Goal: Book appointment/travel/reservation

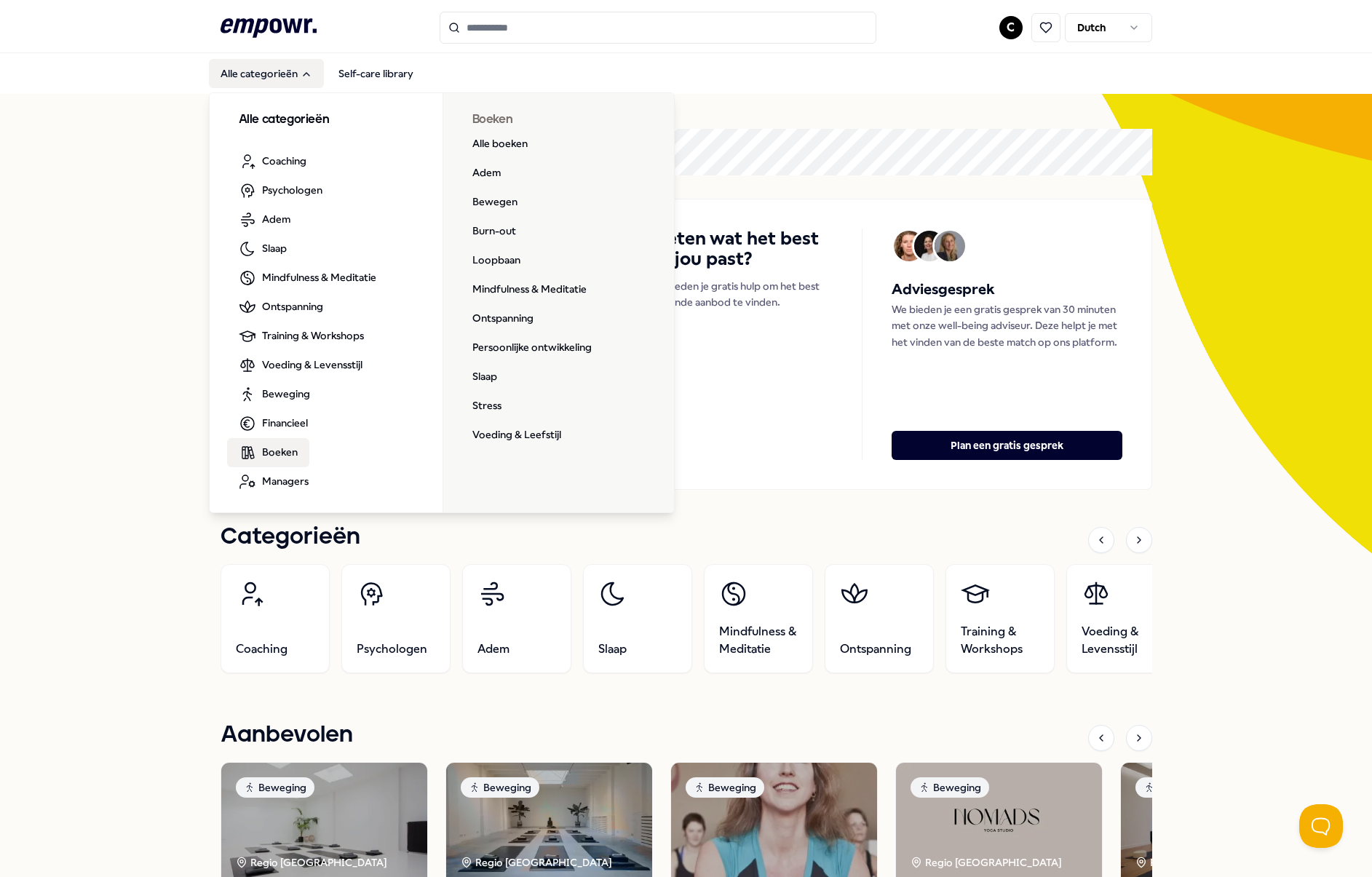
click at [277, 454] on span "Boeken" at bounding box center [280, 452] width 36 height 16
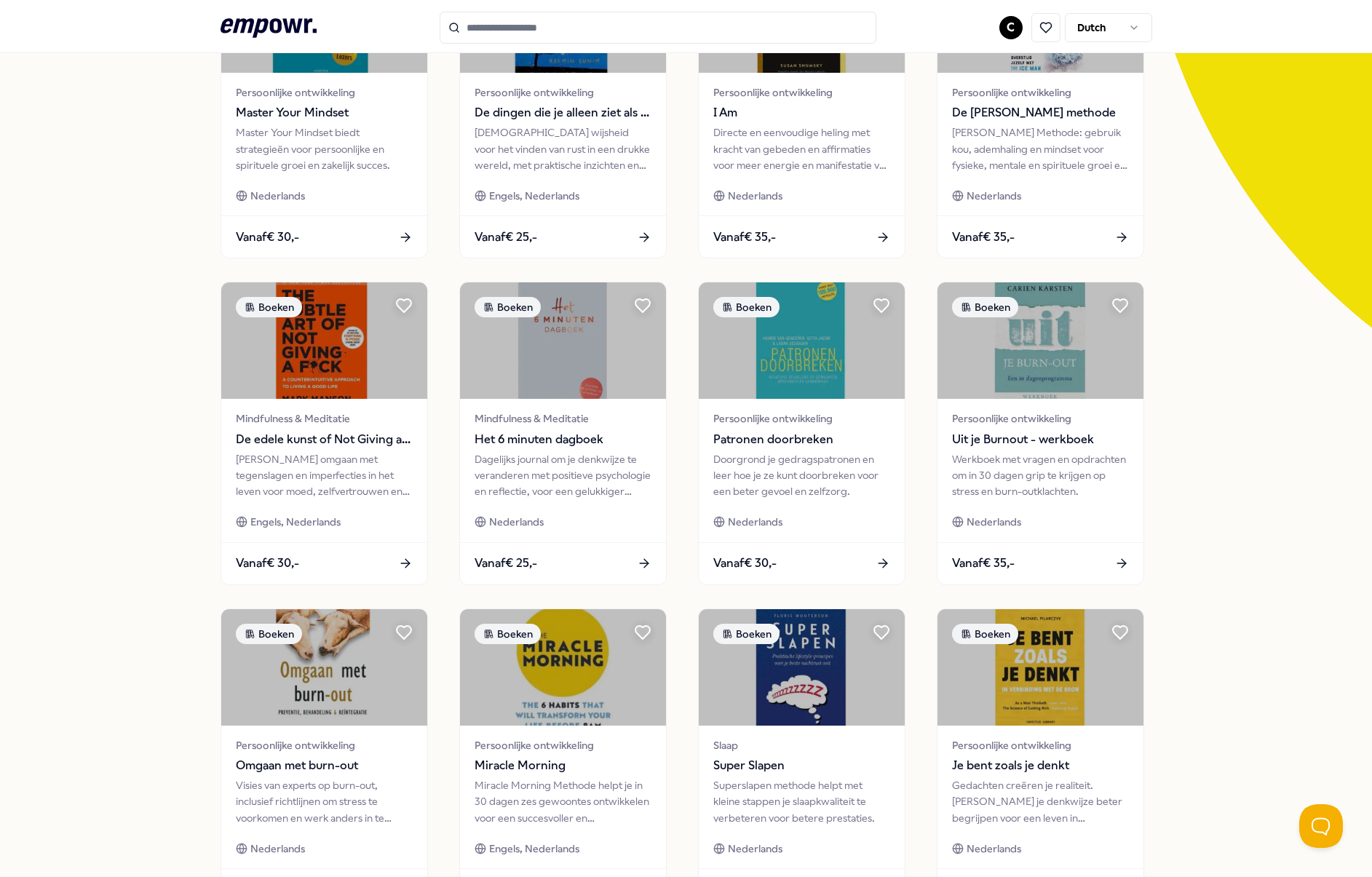
scroll to position [255, 0]
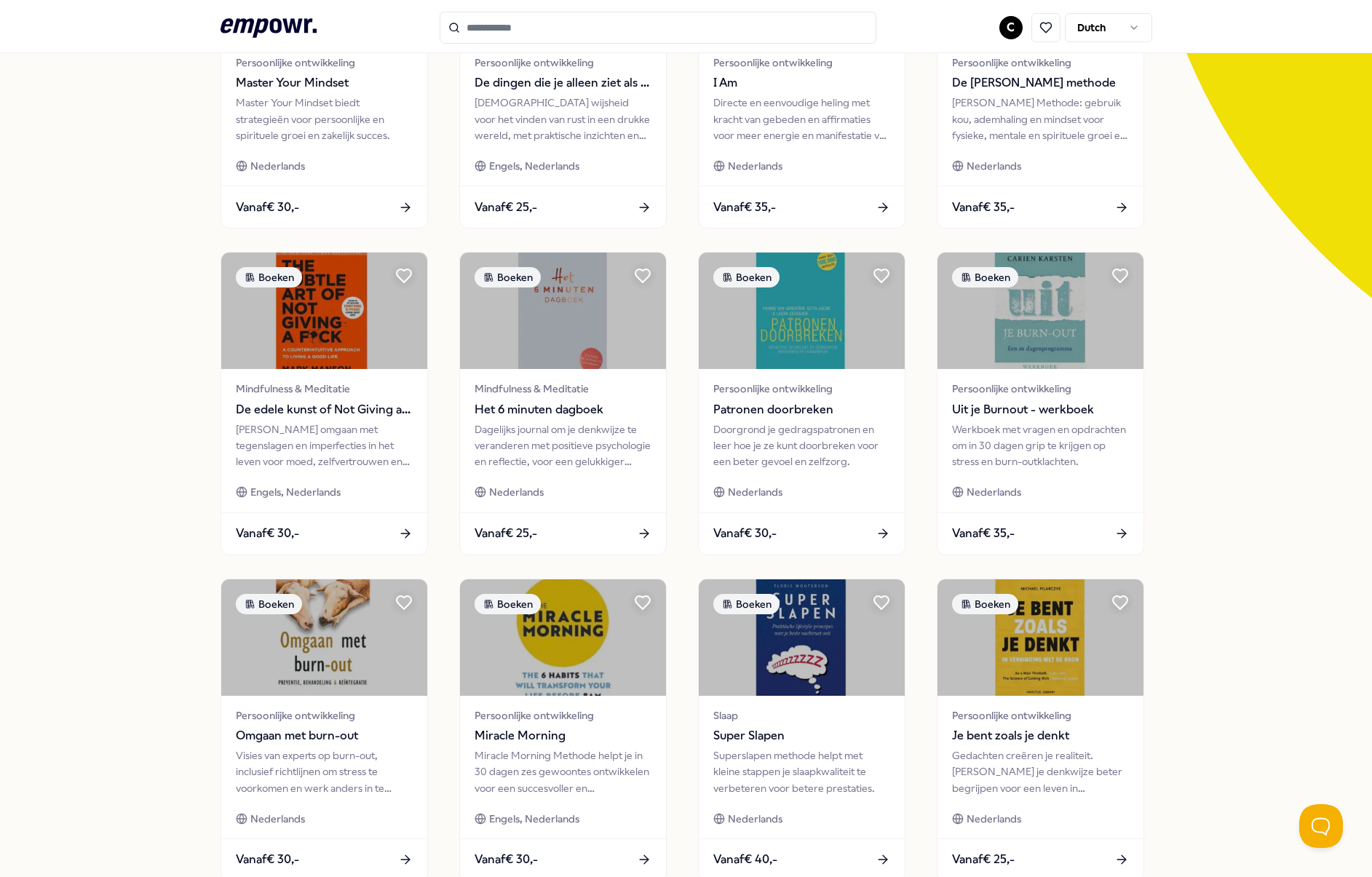
click at [127, 354] on div "80 Resultaten Filters Resetten Boeken Prijs Locatie Taal Type Filters Resetten …" at bounding box center [686, 407] width 1372 height 1136
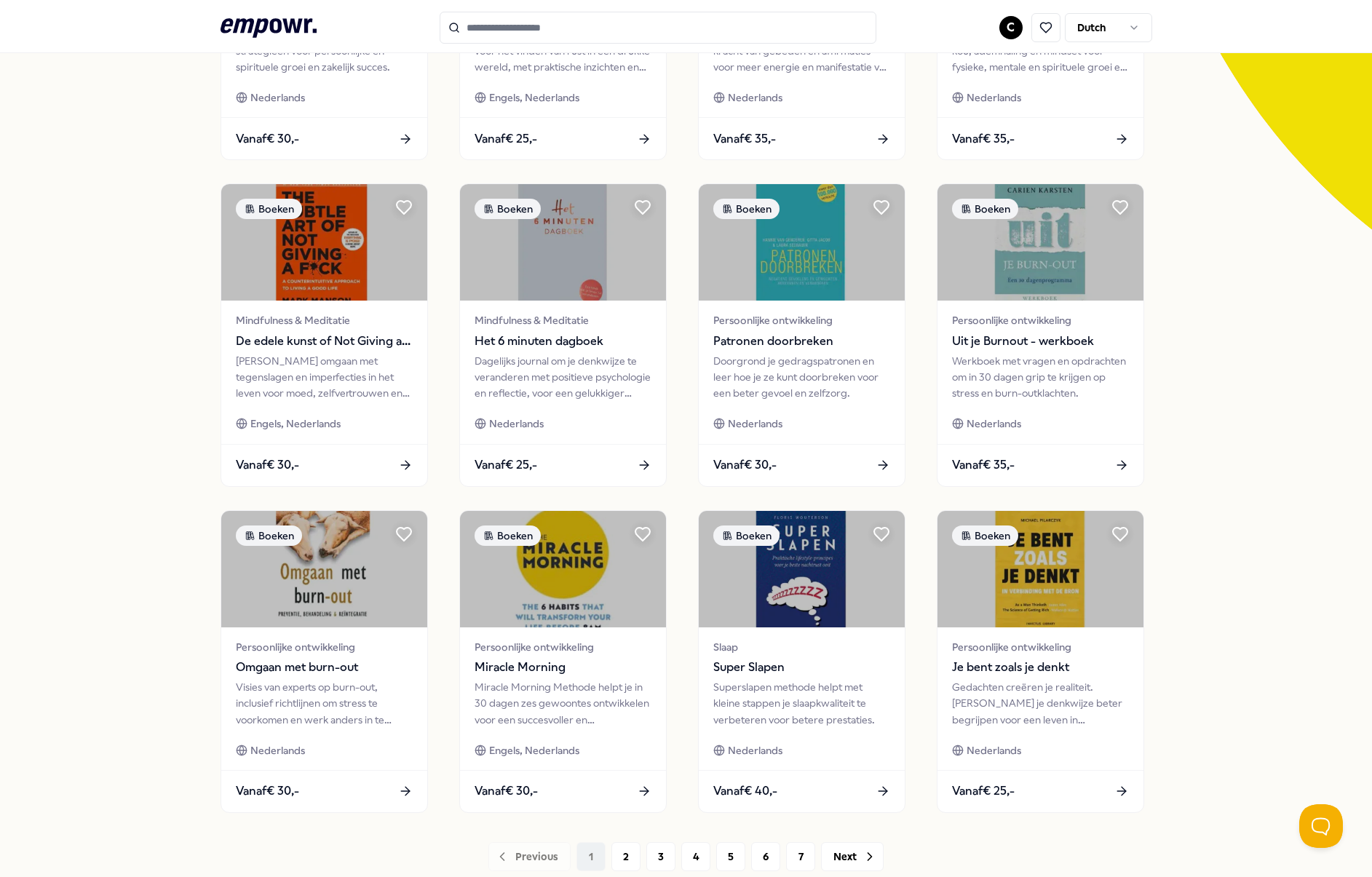
scroll to position [425, 0]
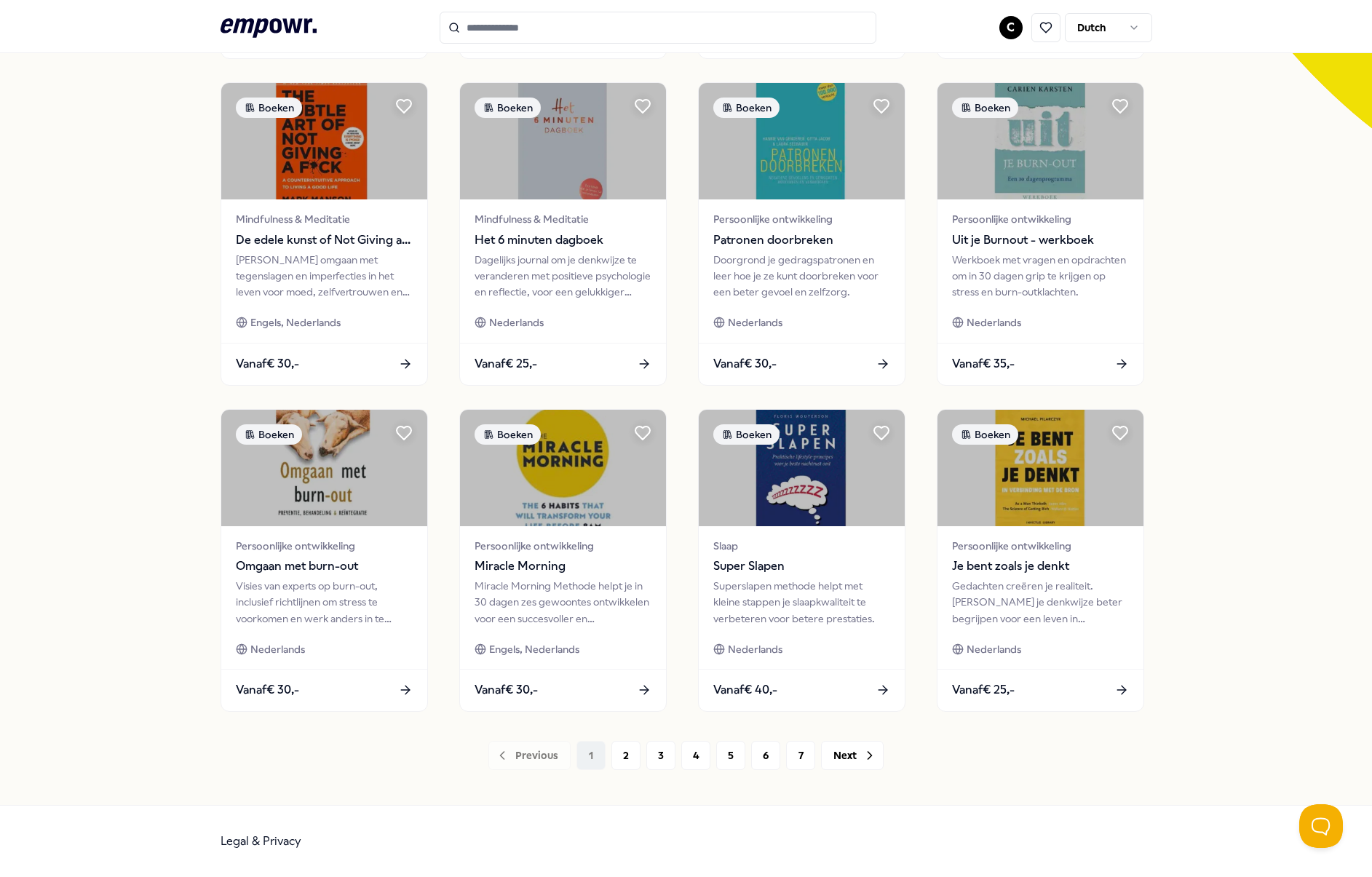
drag, startPoint x: 848, startPoint y: 756, endPoint x: 955, endPoint y: 764, distance: 107.3
click at [848, 757] on button "Next" at bounding box center [852, 756] width 62 height 29
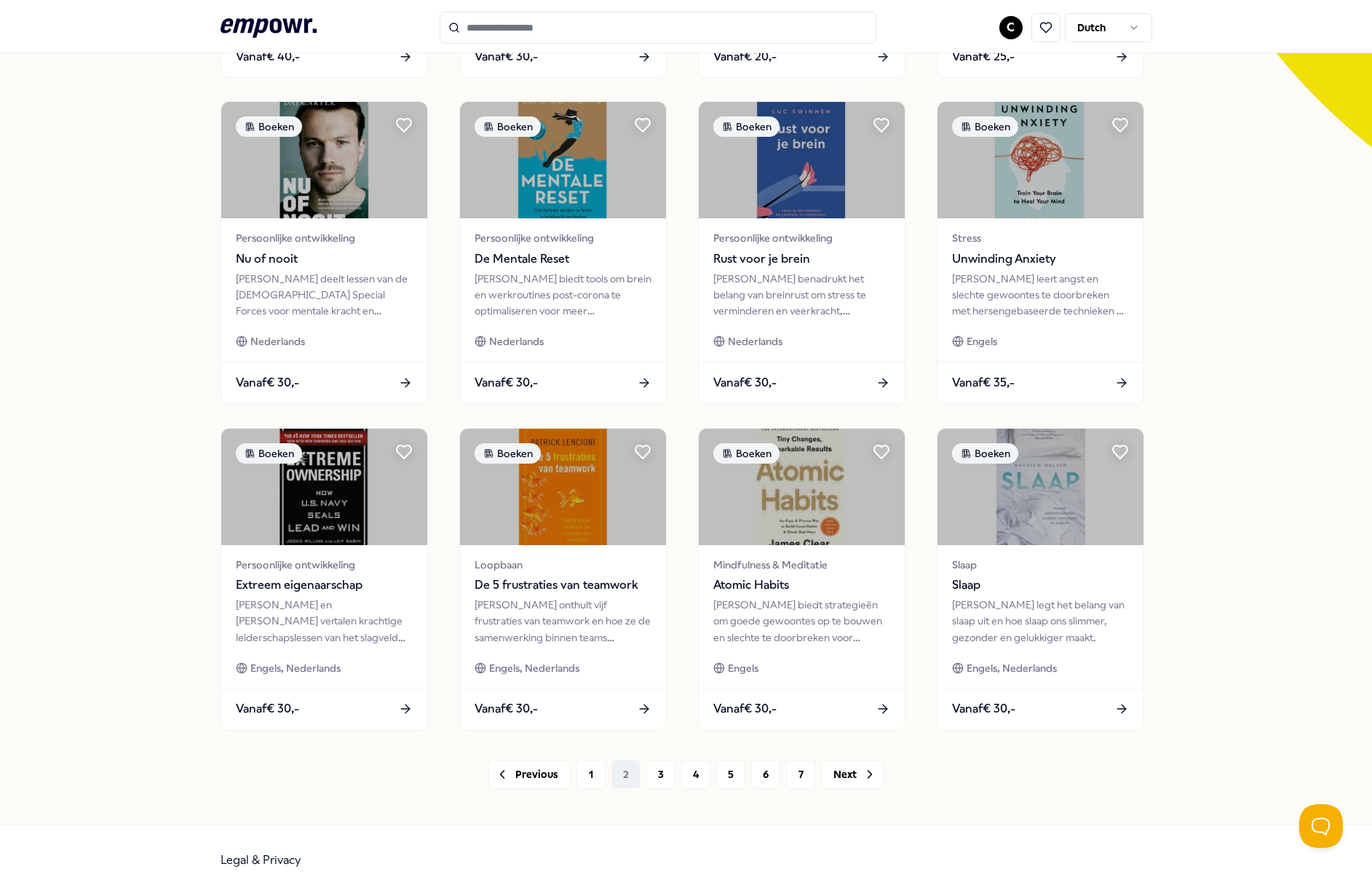
scroll to position [425, 0]
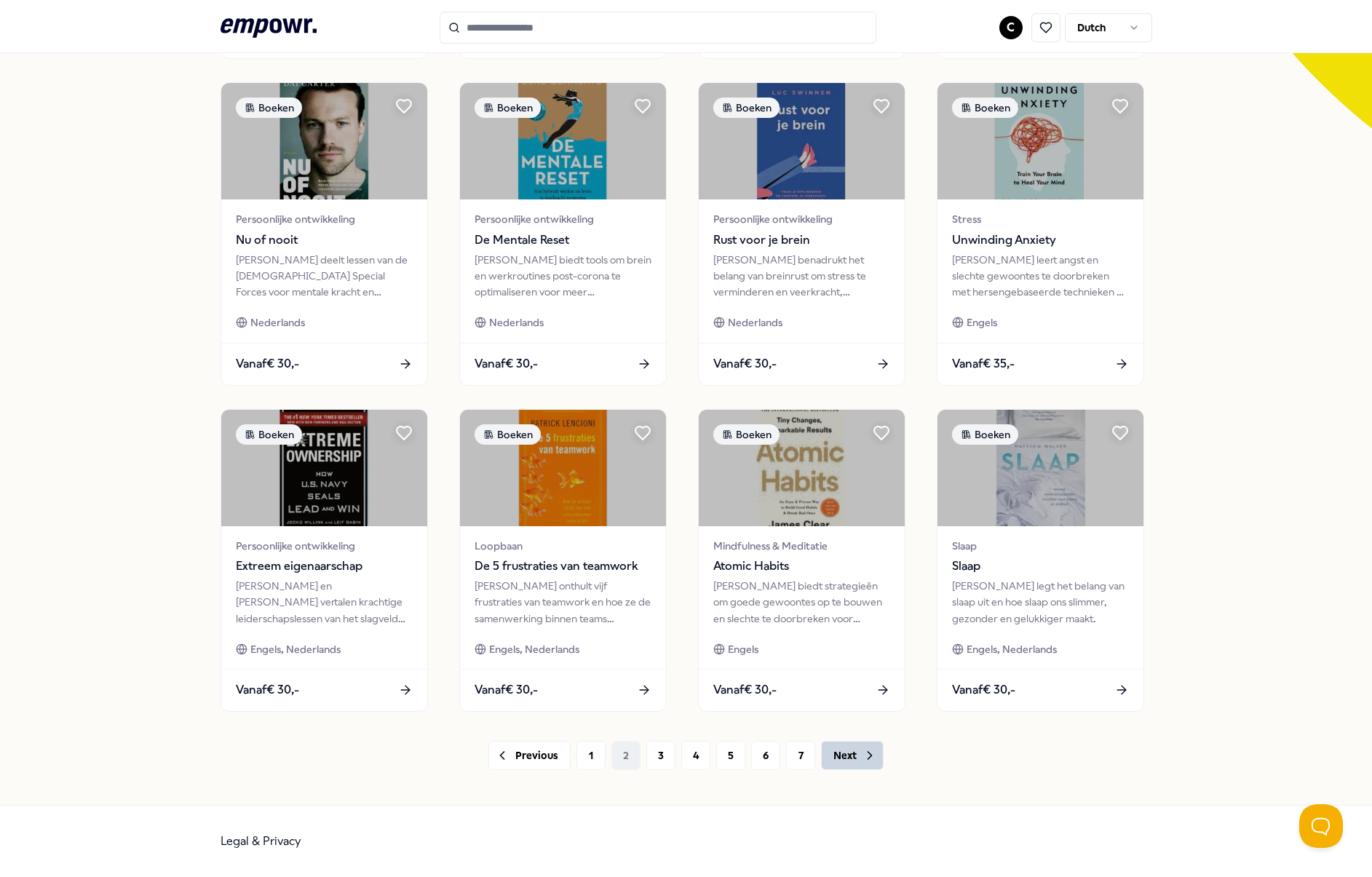
click at [853, 763] on button "Next" at bounding box center [852, 756] width 62 height 29
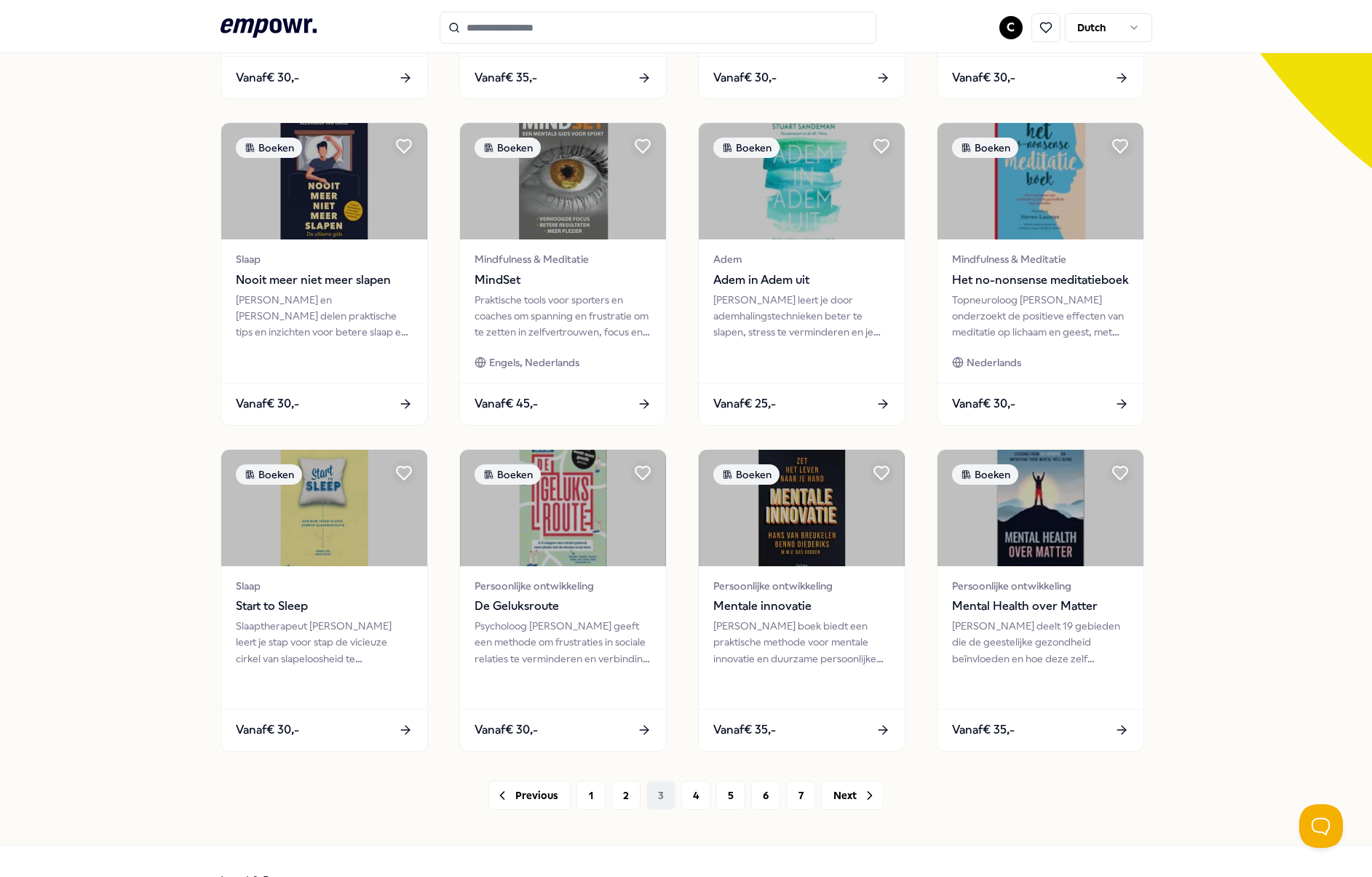
scroll to position [425, 0]
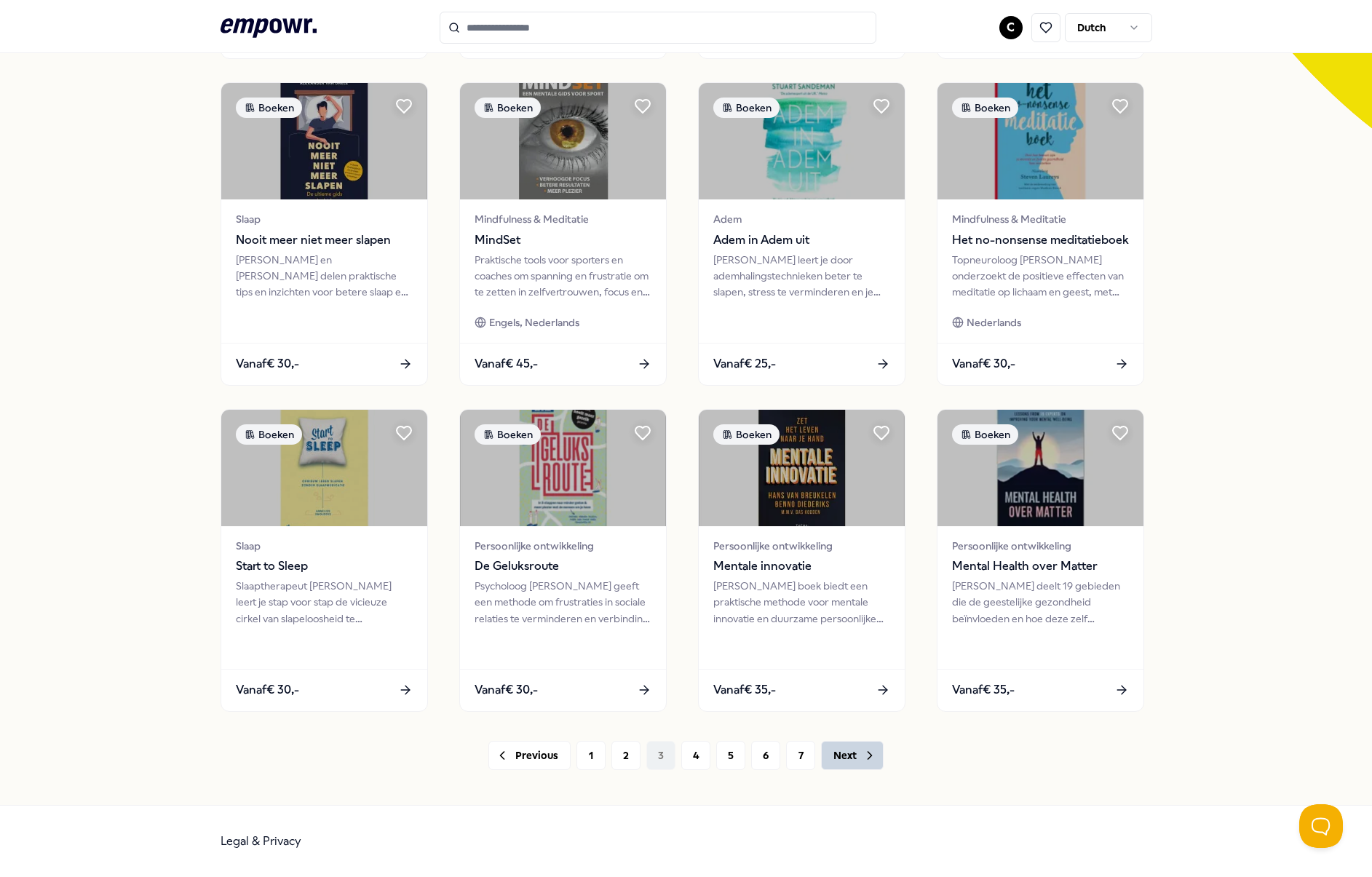
click at [843, 755] on button "Next" at bounding box center [852, 756] width 62 height 29
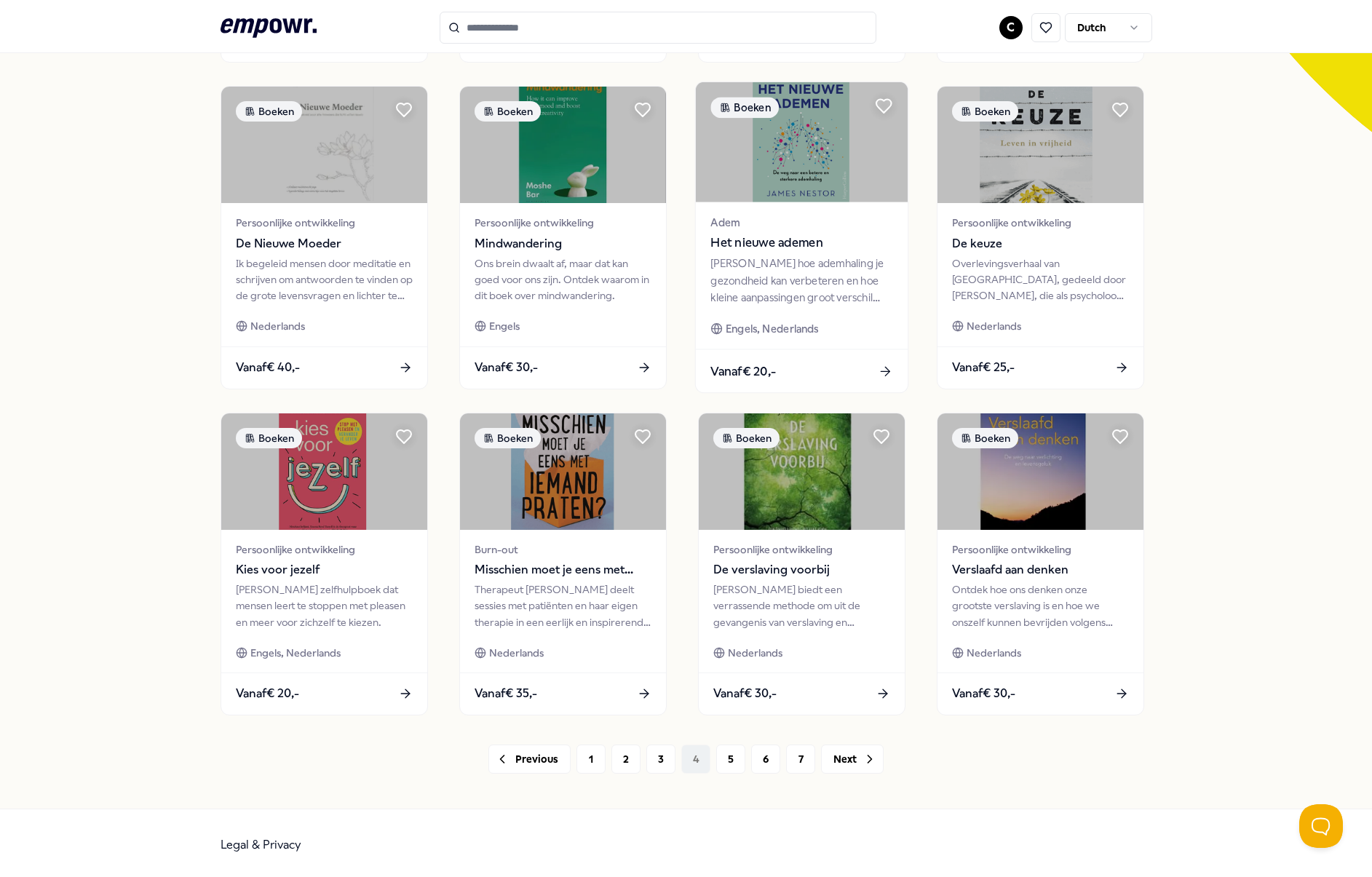
scroll to position [425, 0]
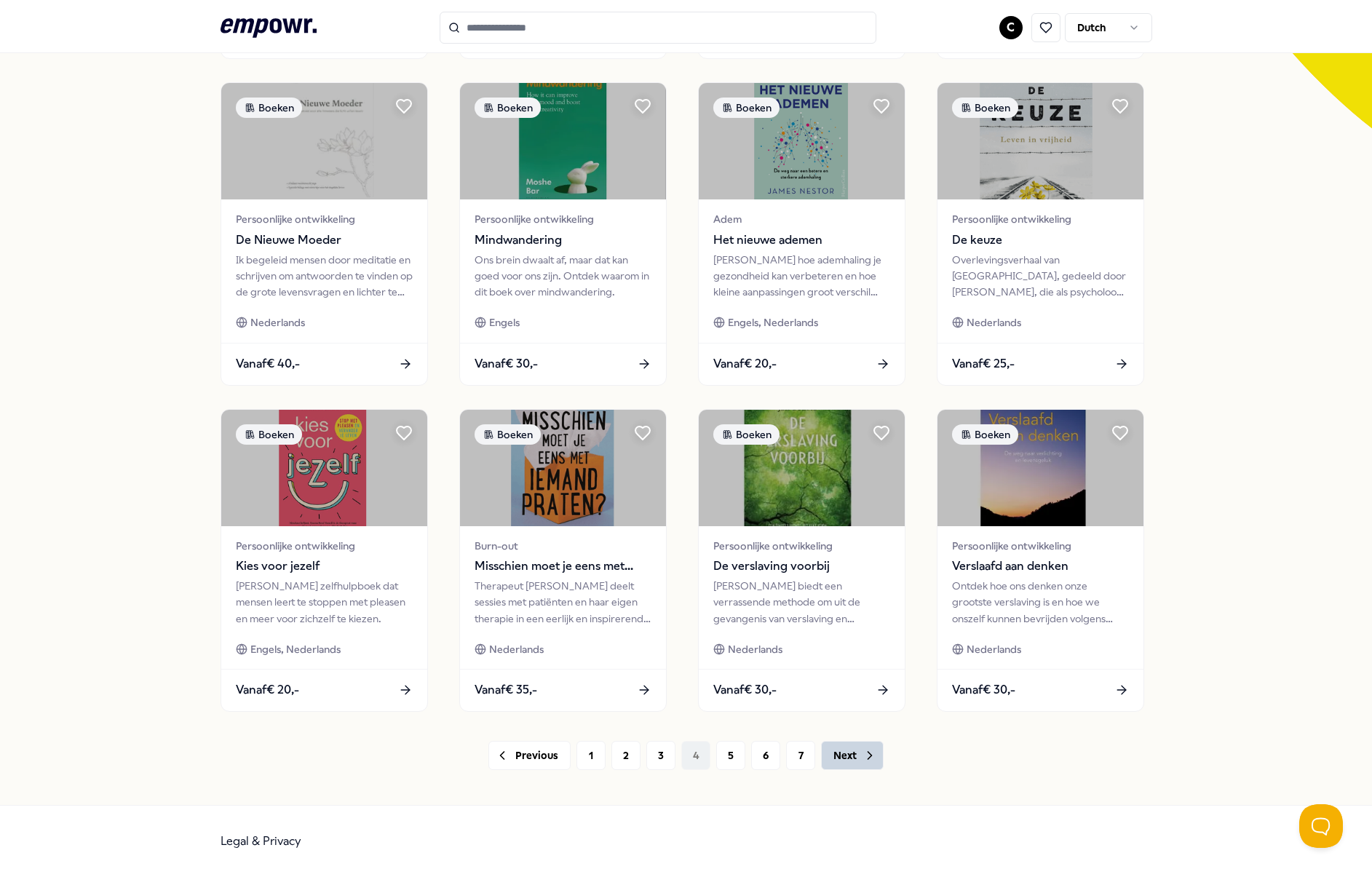
click at [840, 765] on button "Next" at bounding box center [852, 756] width 62 height 29
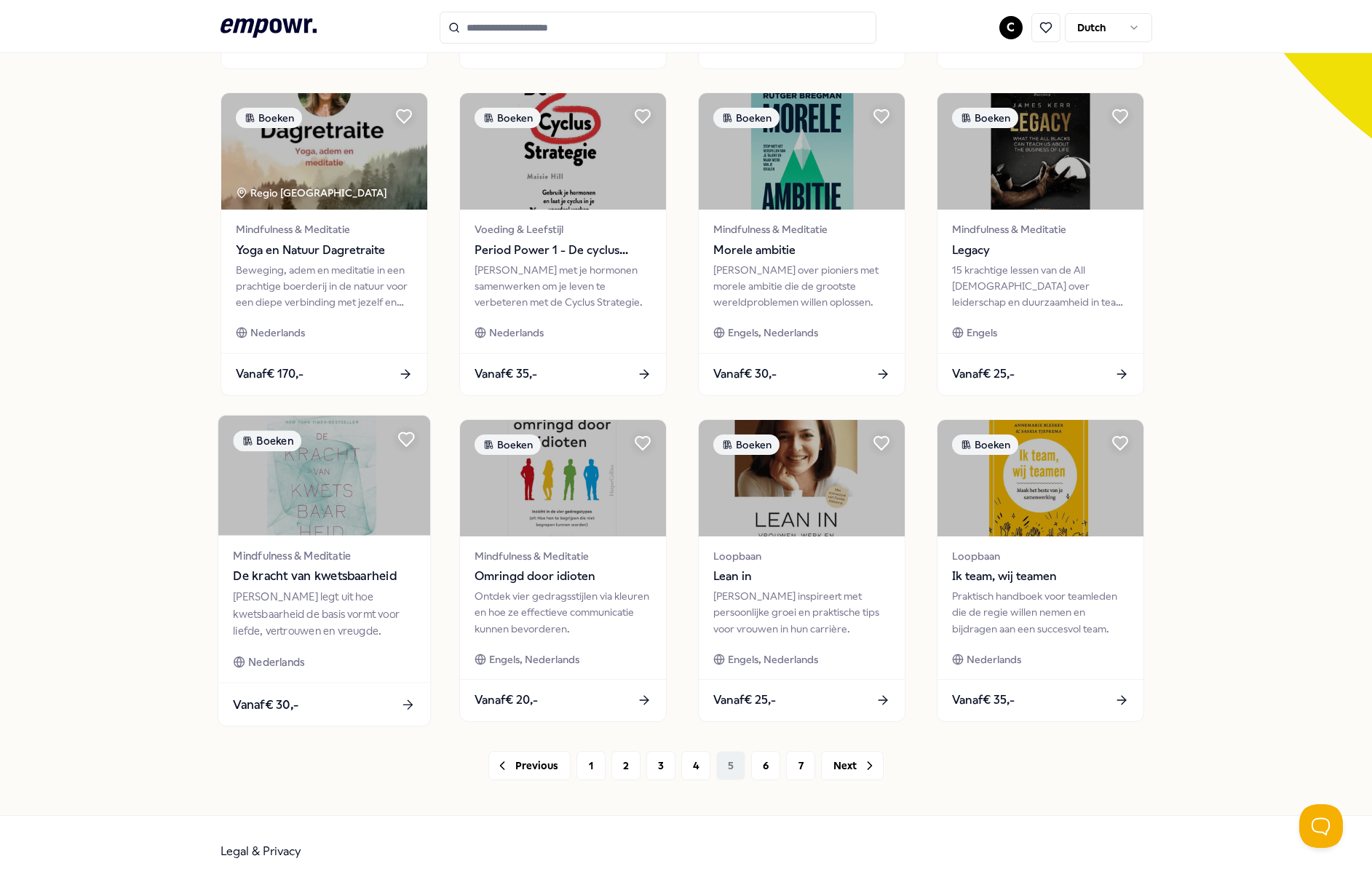
scroll to position [425, 0]
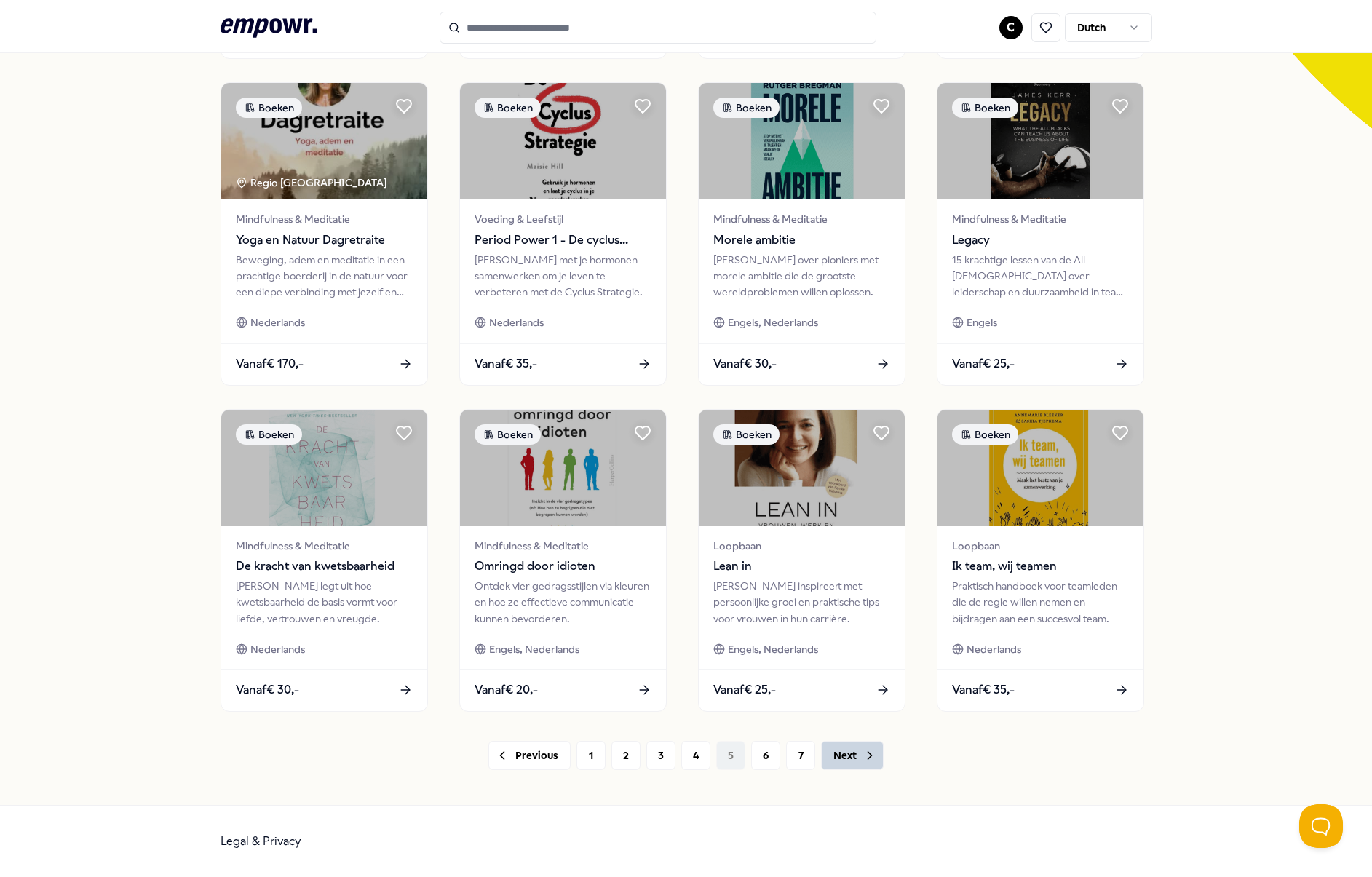
click at [868, 759] on icon at bounding box center [870, 756] width 15 height 15
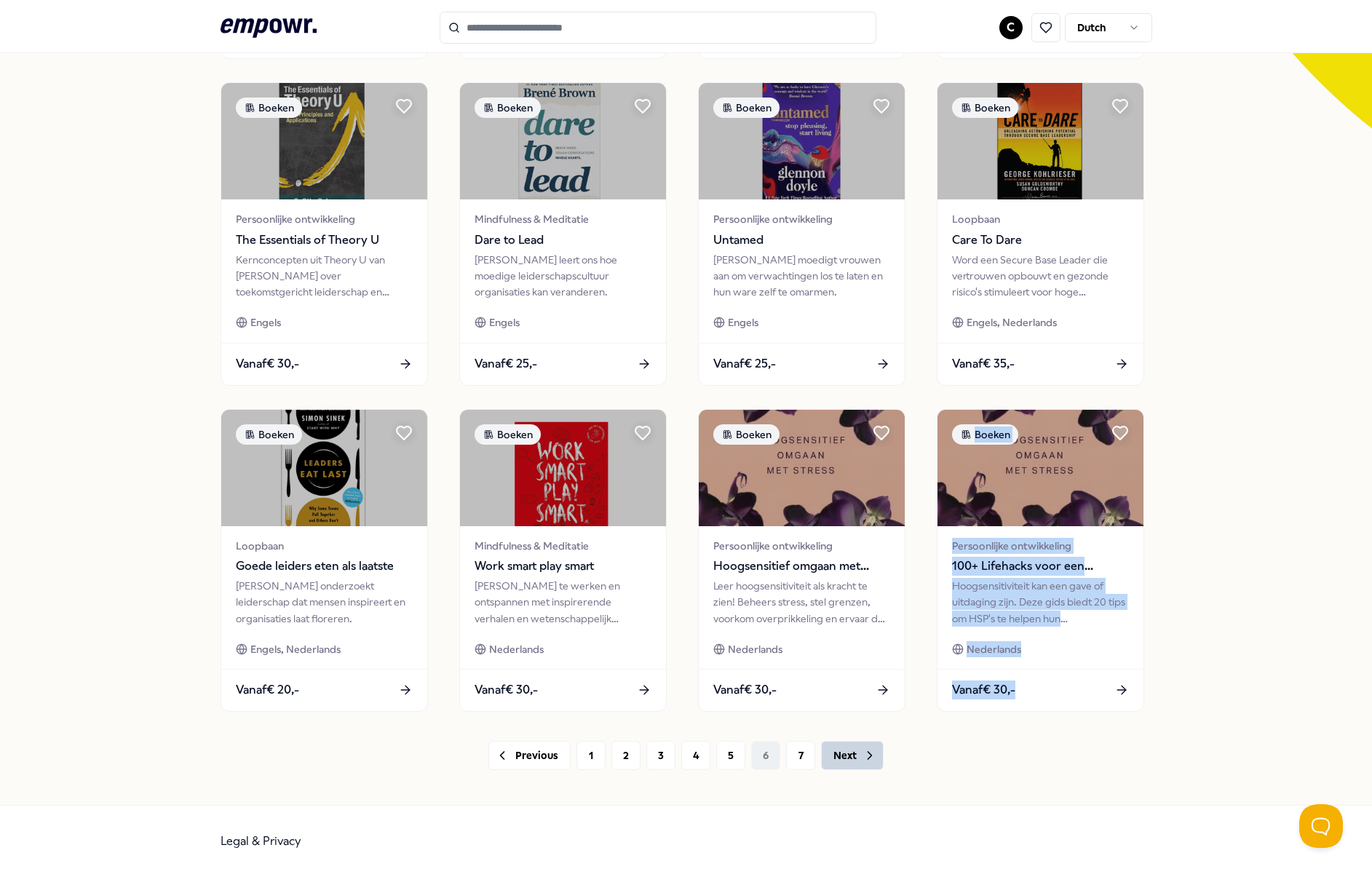
click at [850, 751] on button "Next" at bounding box center [852, 756] width 62 height 29
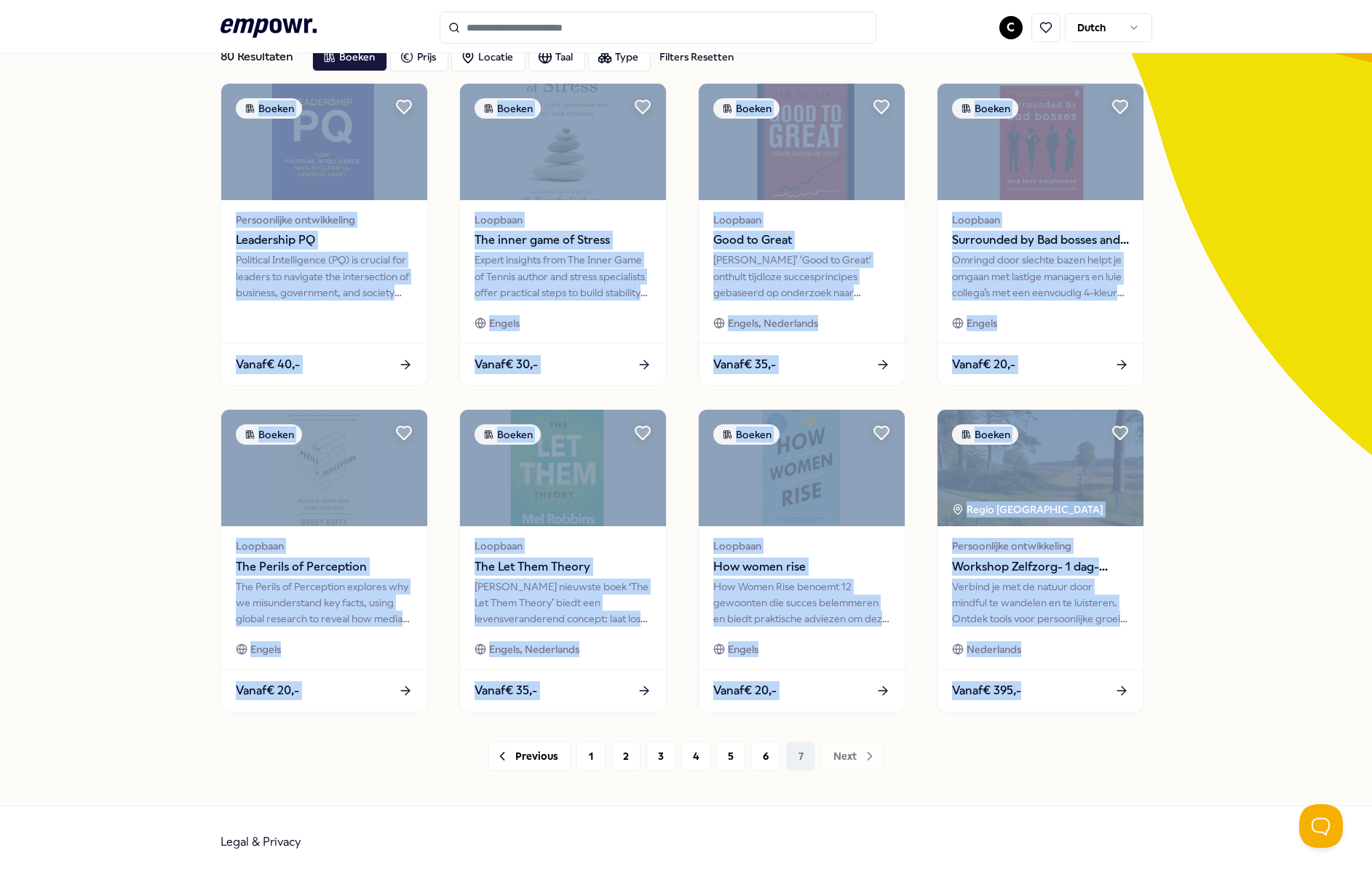
scroll to position [98, 0]
click at [88, 453] on div "80 Resultaten Filters Resetten Boeken Prijs Locatie Taal Type Filters Resetten …" at bounding box center [686, 401] width 1372 height 810
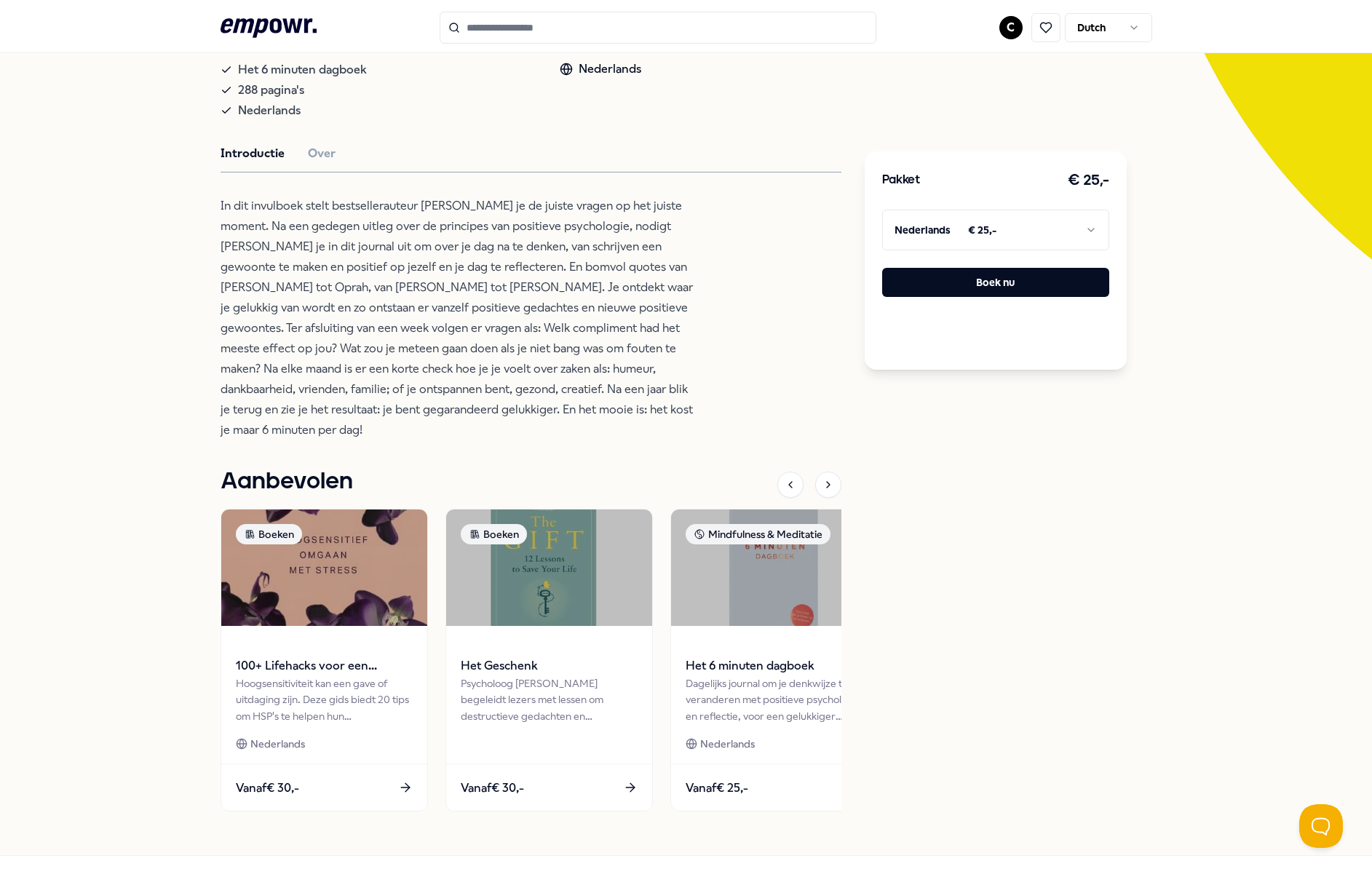
scroll to position [345, 0]
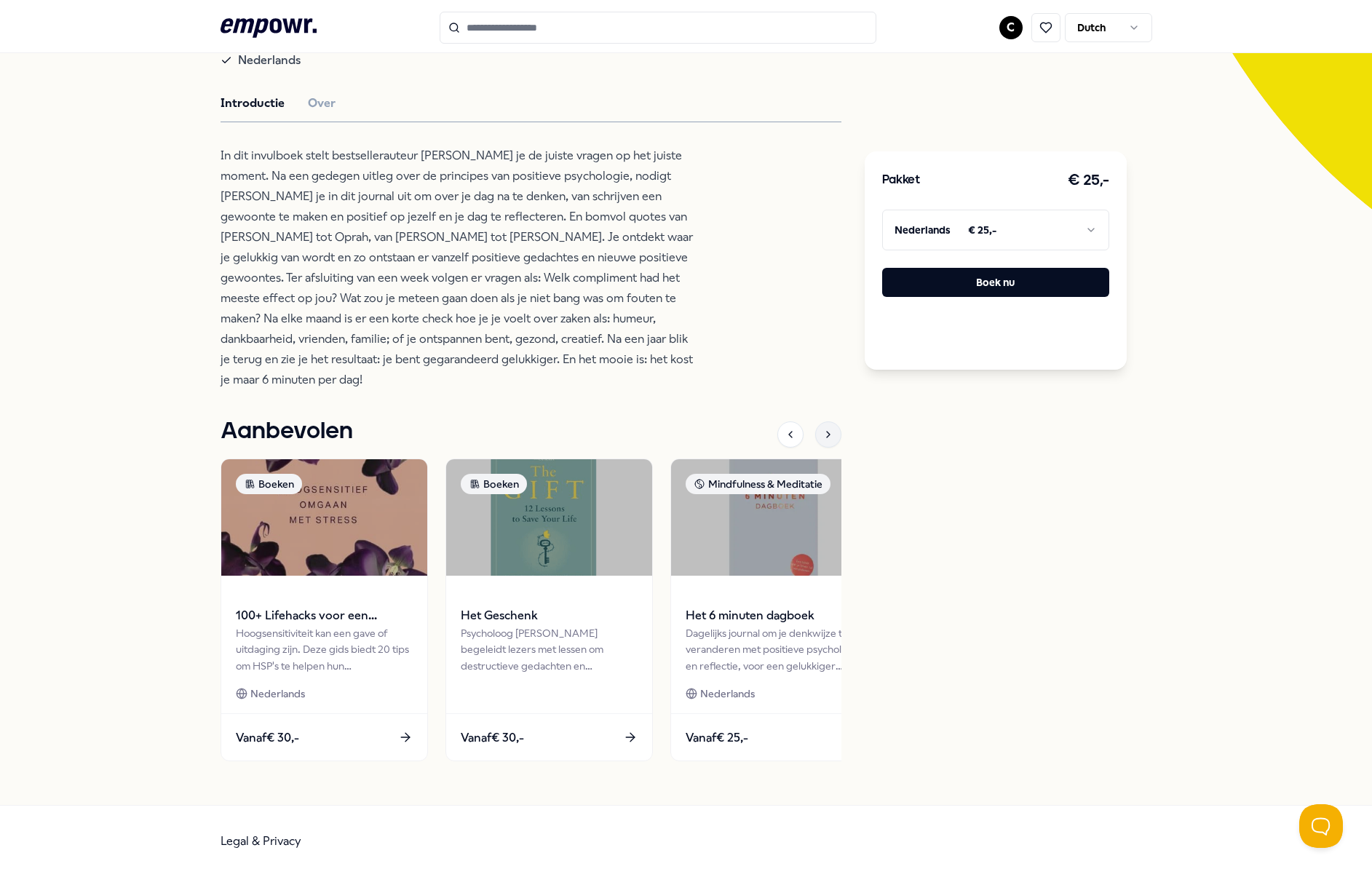
click at [832, 436] on icon at bounding box center [828, 434] width 12 height 12
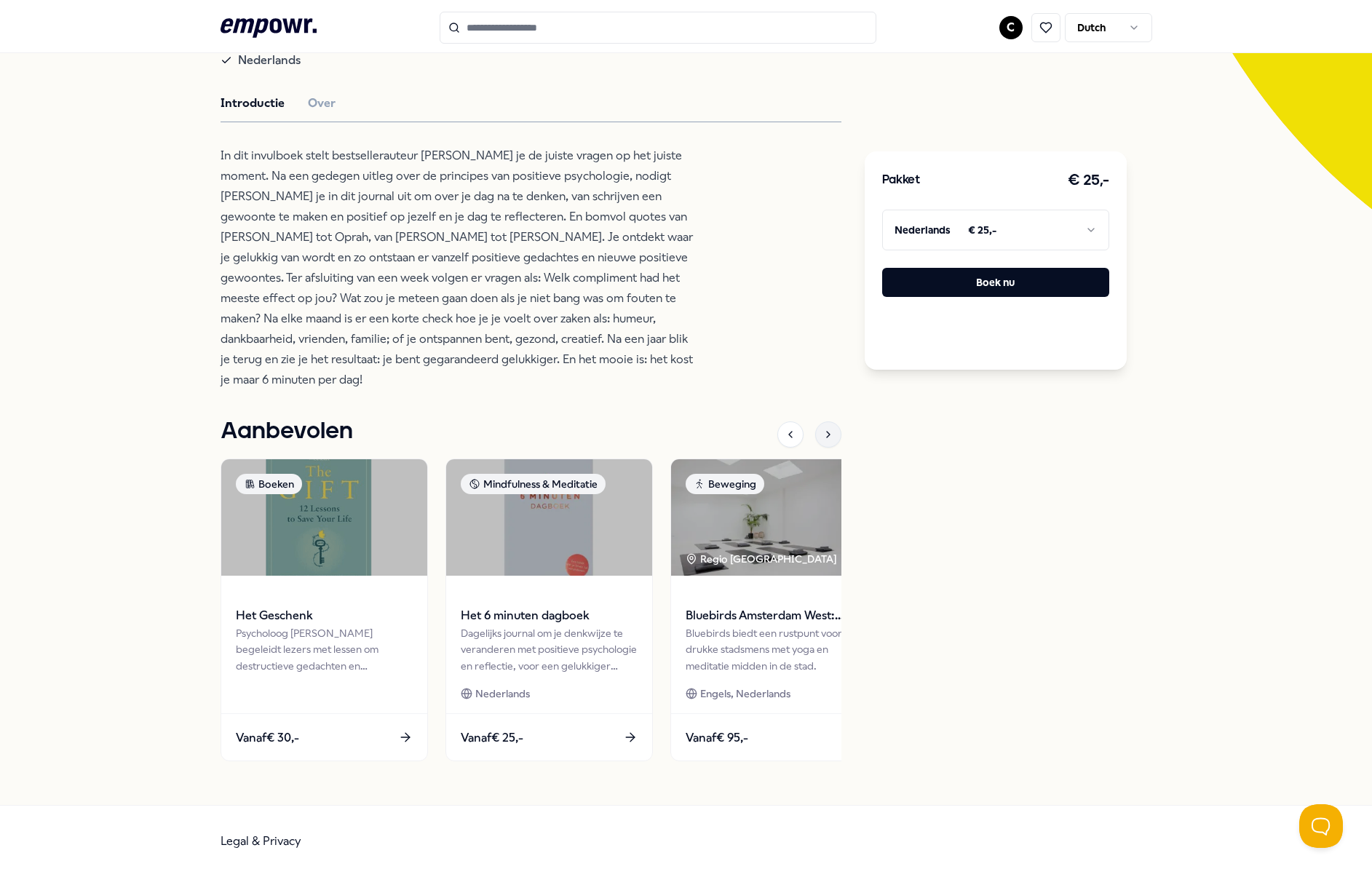
click at [832, 436] on icon at bounding box center [828, 434] width 12 height 12
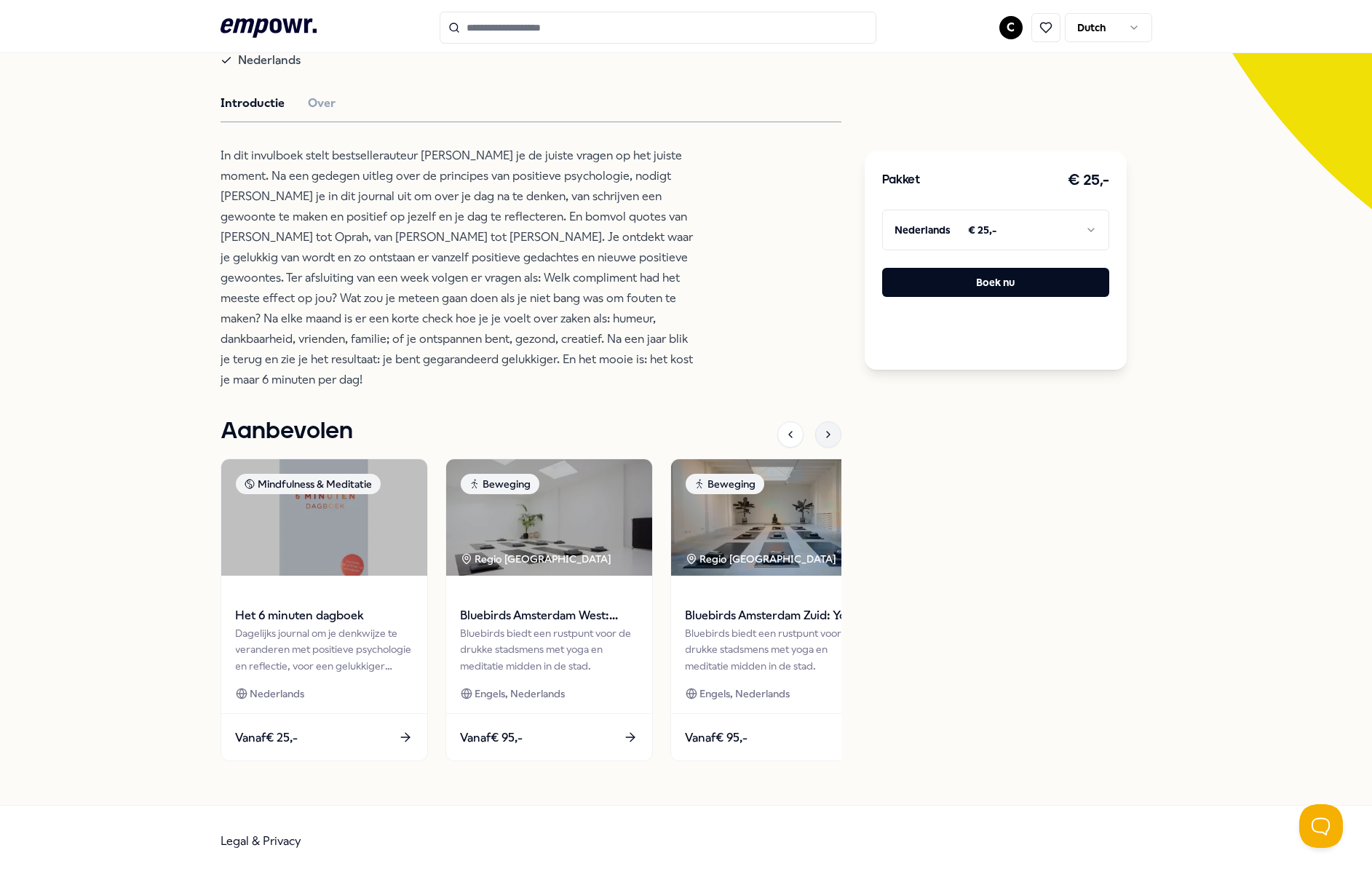
click at [832, 436] on icon at bounding box center [828, 434] width 12 height 12
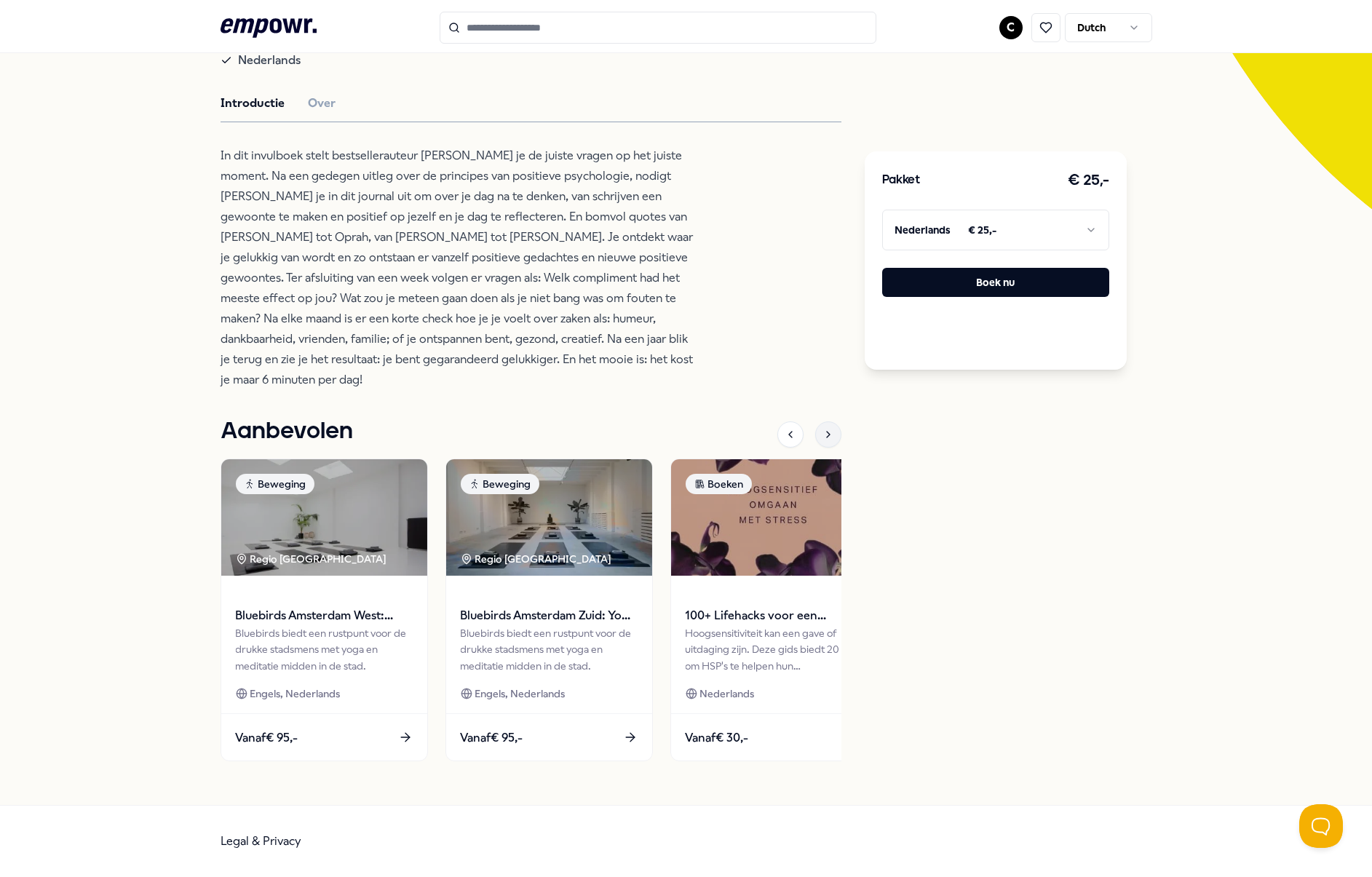
click at [832, 436] on icon at bounding box center [828, 434] width 12 height 12
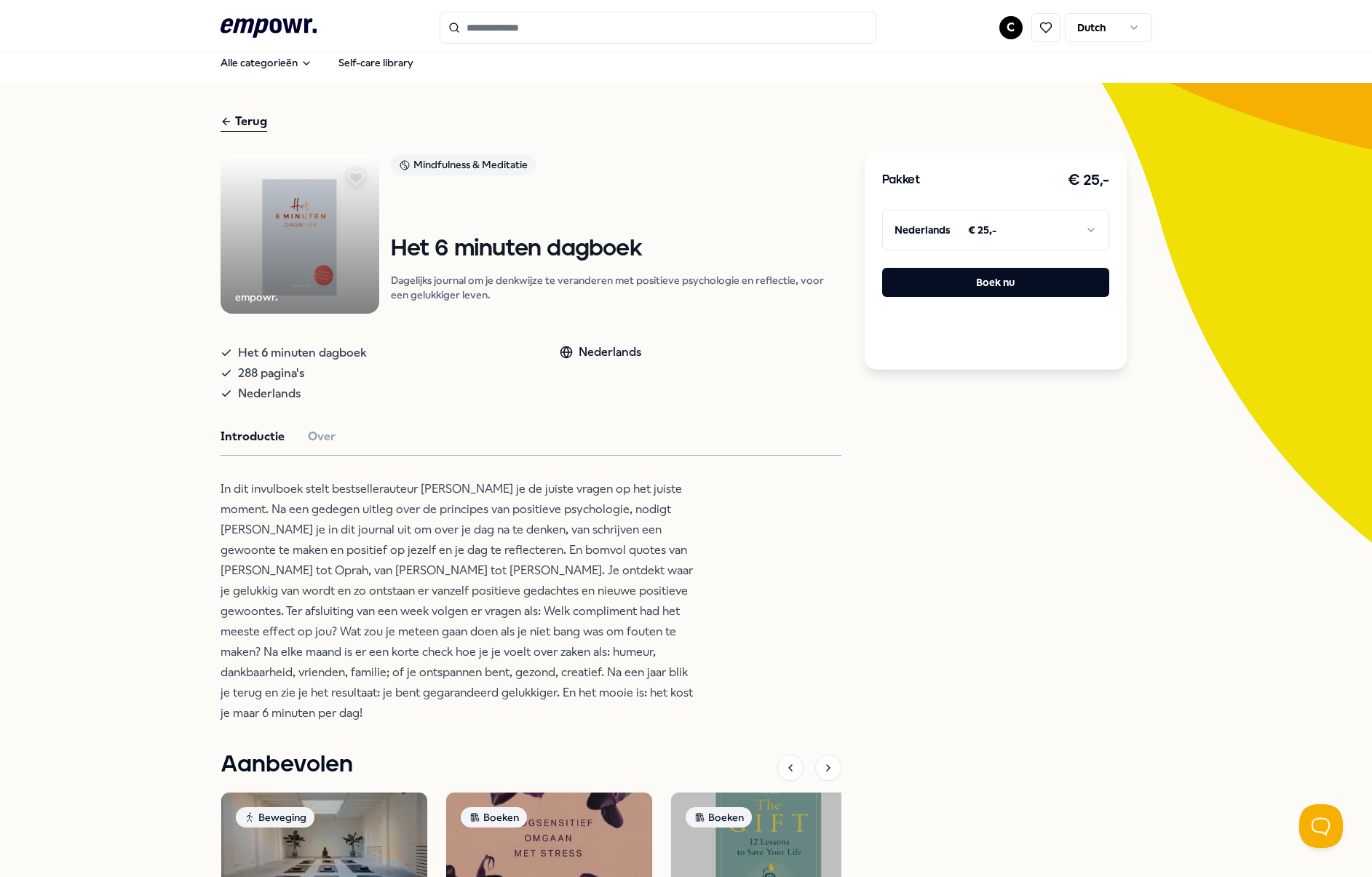
scroll to position [14, 0]
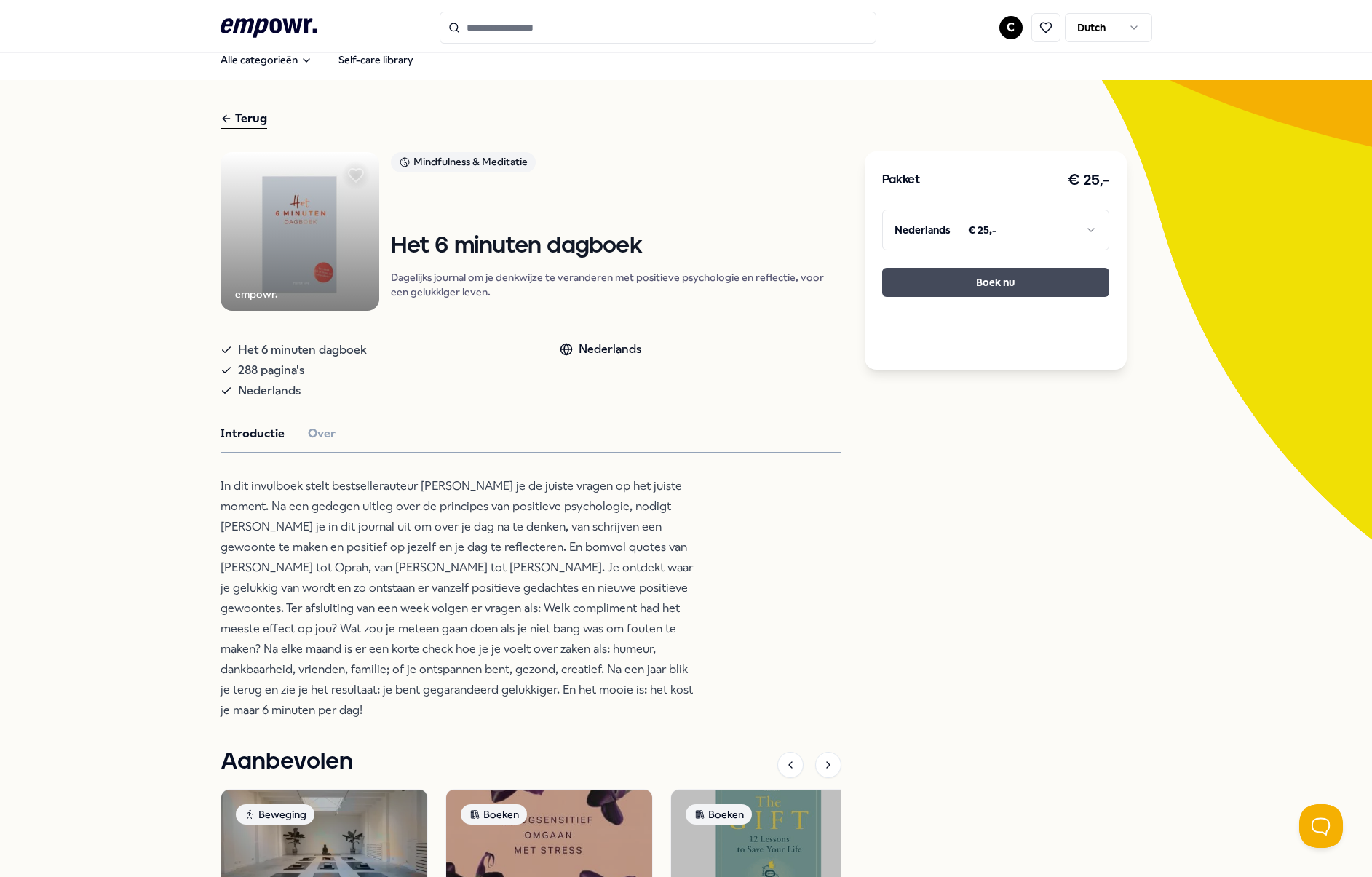
click at [1037, 283] on button "Boek nu" at bounding box center [996, 283] width 227 height 29
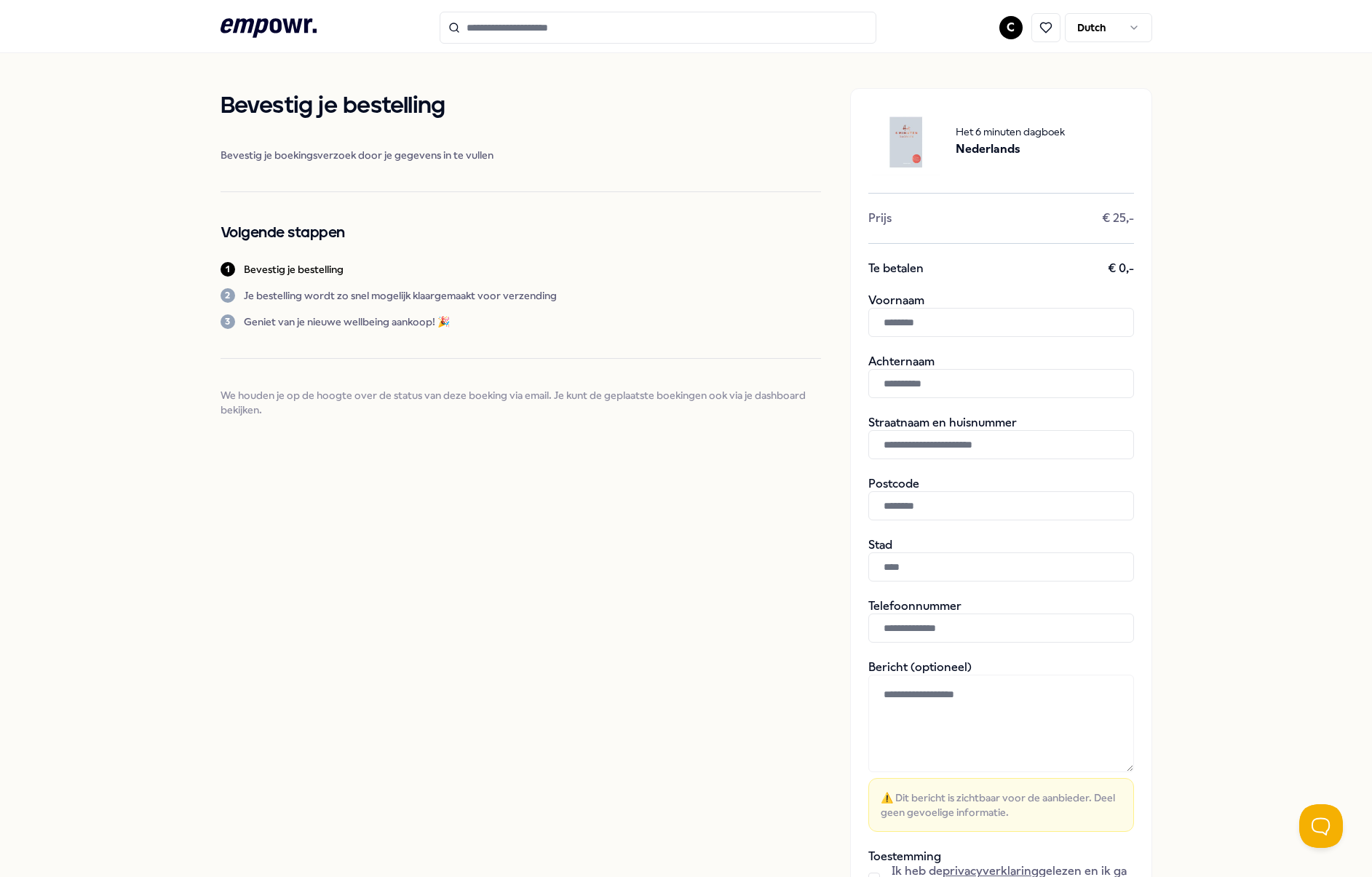
click at [900, 320] on input "text" at bounding box center [1001, 323] width 266 height 29
click at [895, 322] on input "*******" at bounding box center [1001, 323] width 266 height 29
type input "*******"
click at [915, 380] on input "text" at bounding box center [1001, 384] width 266 height 29
type input "*****"
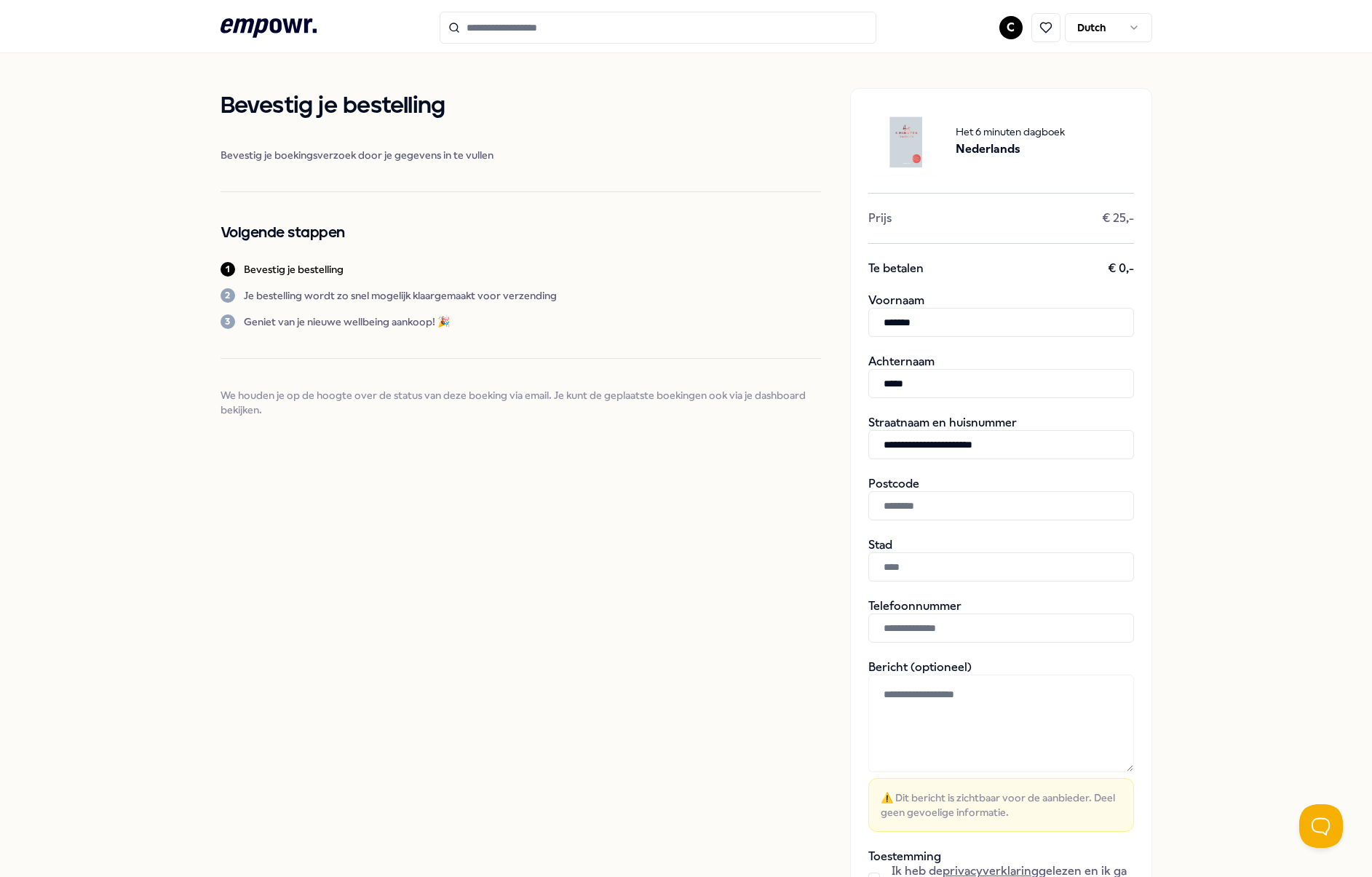
type input "**********"
click at [987, 507] on input "text" at bounding box center [1001, 506] width 266 height 29
type input "*******"
click at [949, 574] on input "text" at bounding box center [1001, 567] width 266 height 29
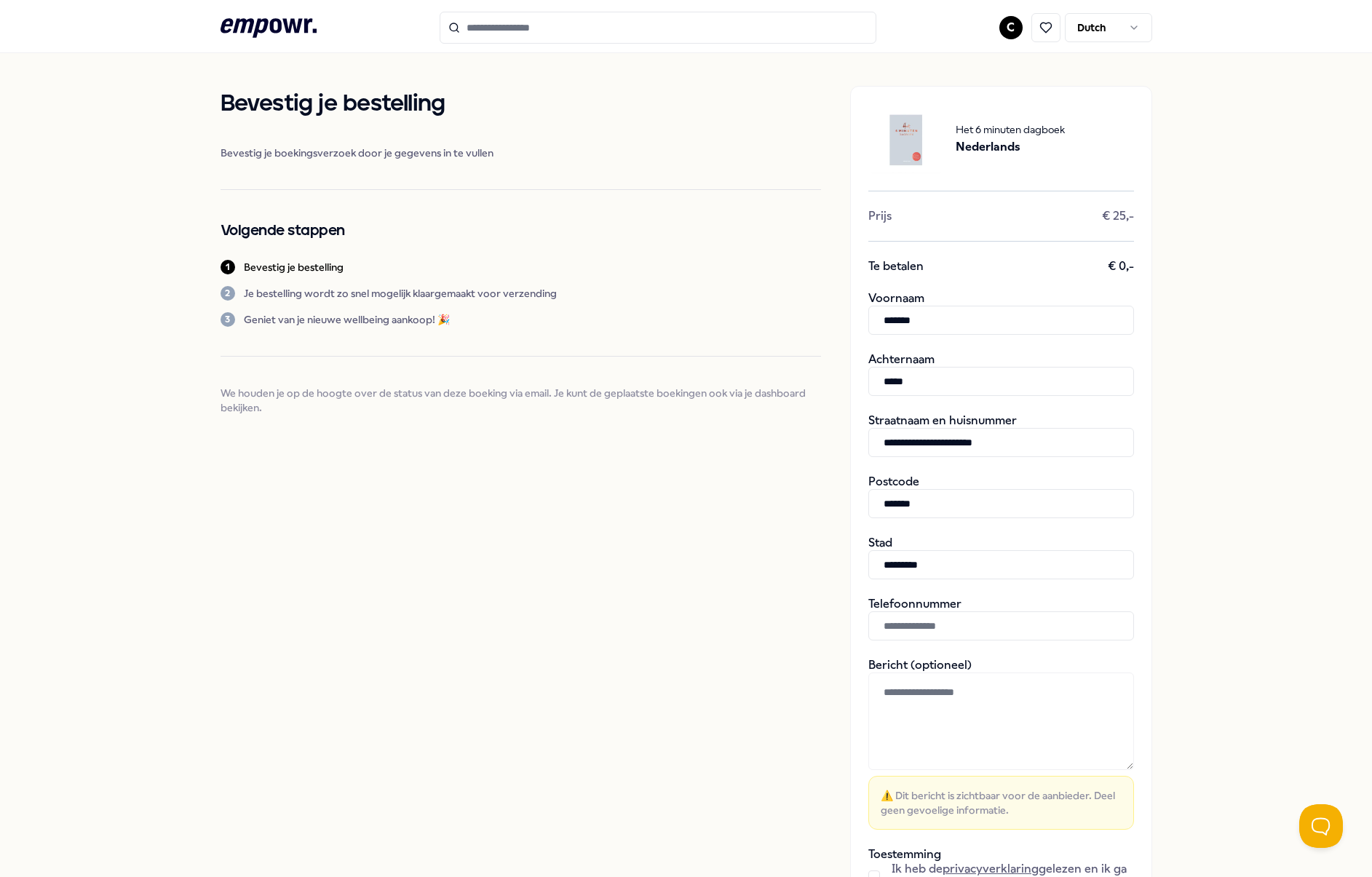
type input "*********"
click at [1026, 622] on input "text" at bounding box center [1001, 626] width 266 height 29
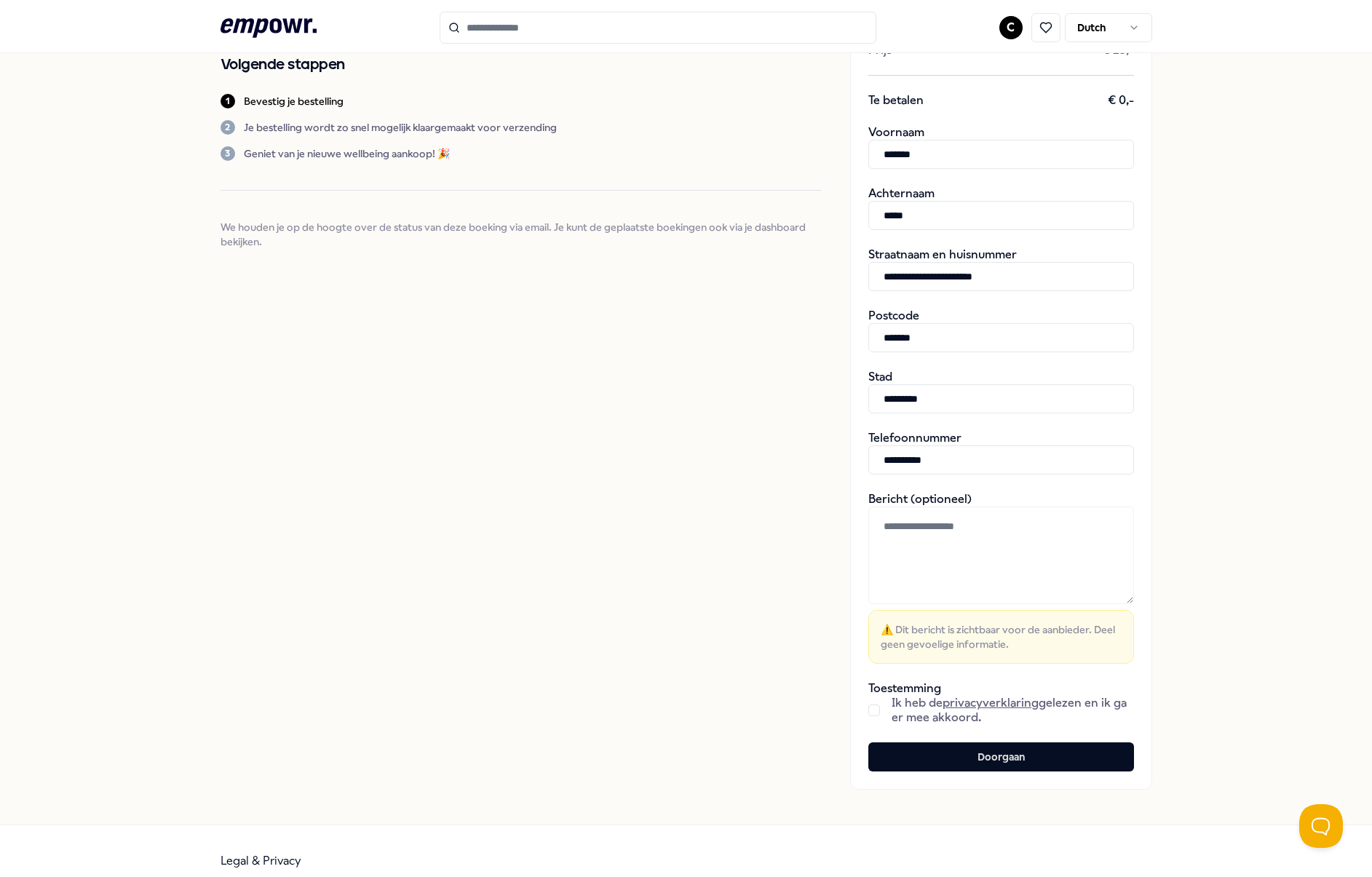
scroll to position [188, 0]
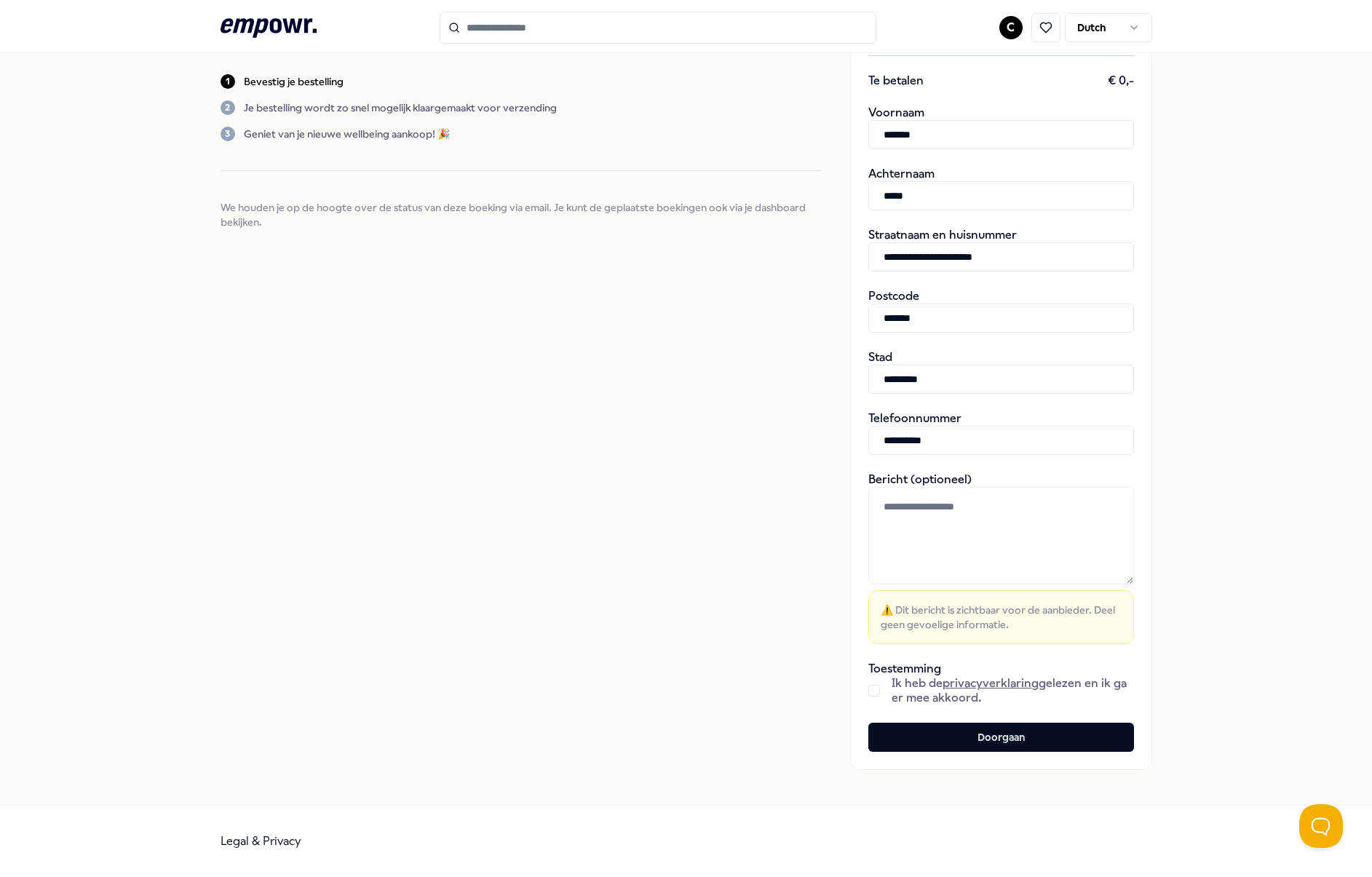
type input "**********"
click at [870, 694] on button "button" at bounding box center [874, 691] width 12 height 12
click at [962, 735] on button "Doorgaan" at bounding box center [1001, 738] width 266 height 29
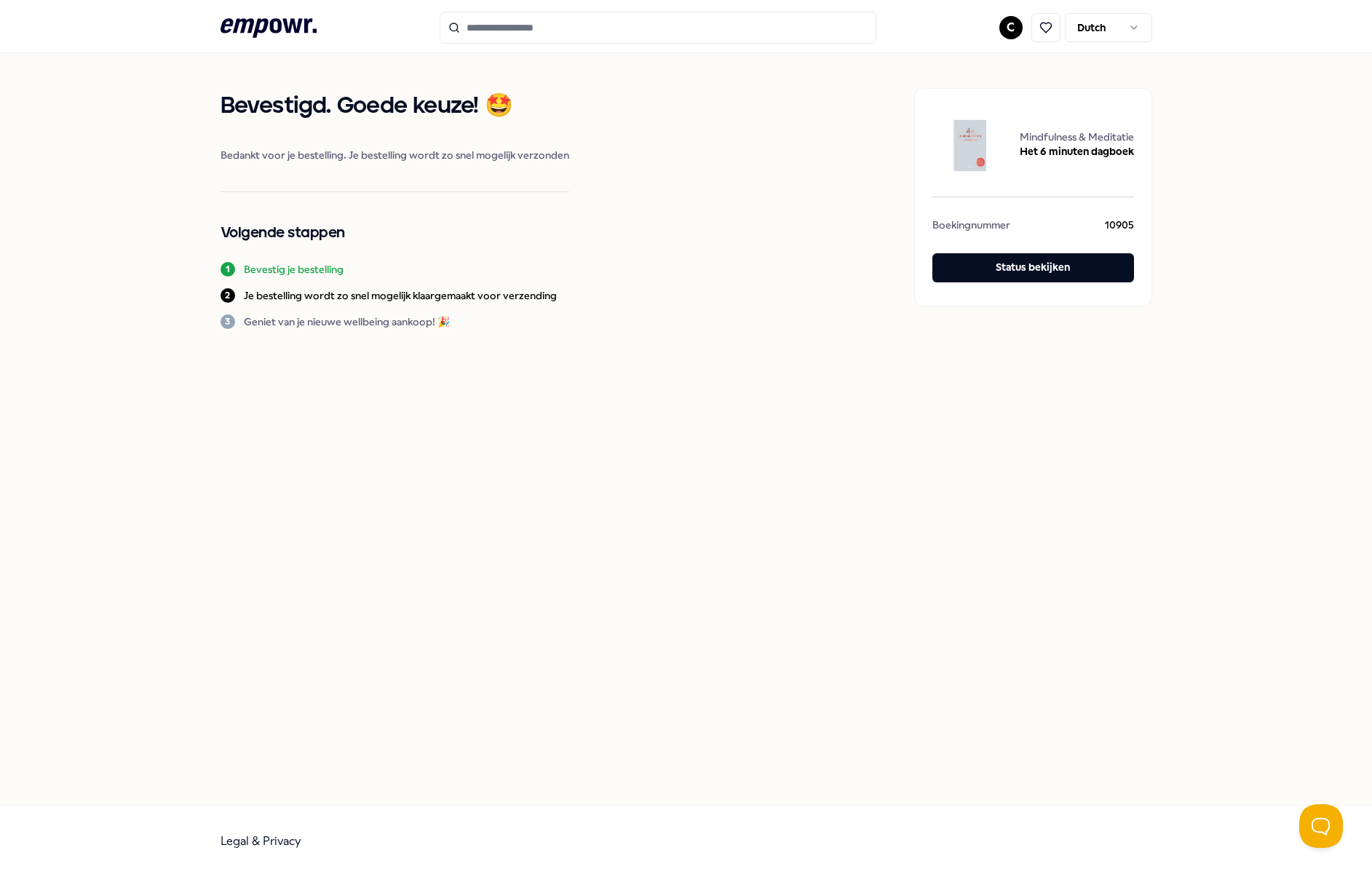
click at [274, 26] on icon ".empowr-logo_svg__cls-1{fill:#03032f}" at bounding box center [269, 28] width 96 height 27
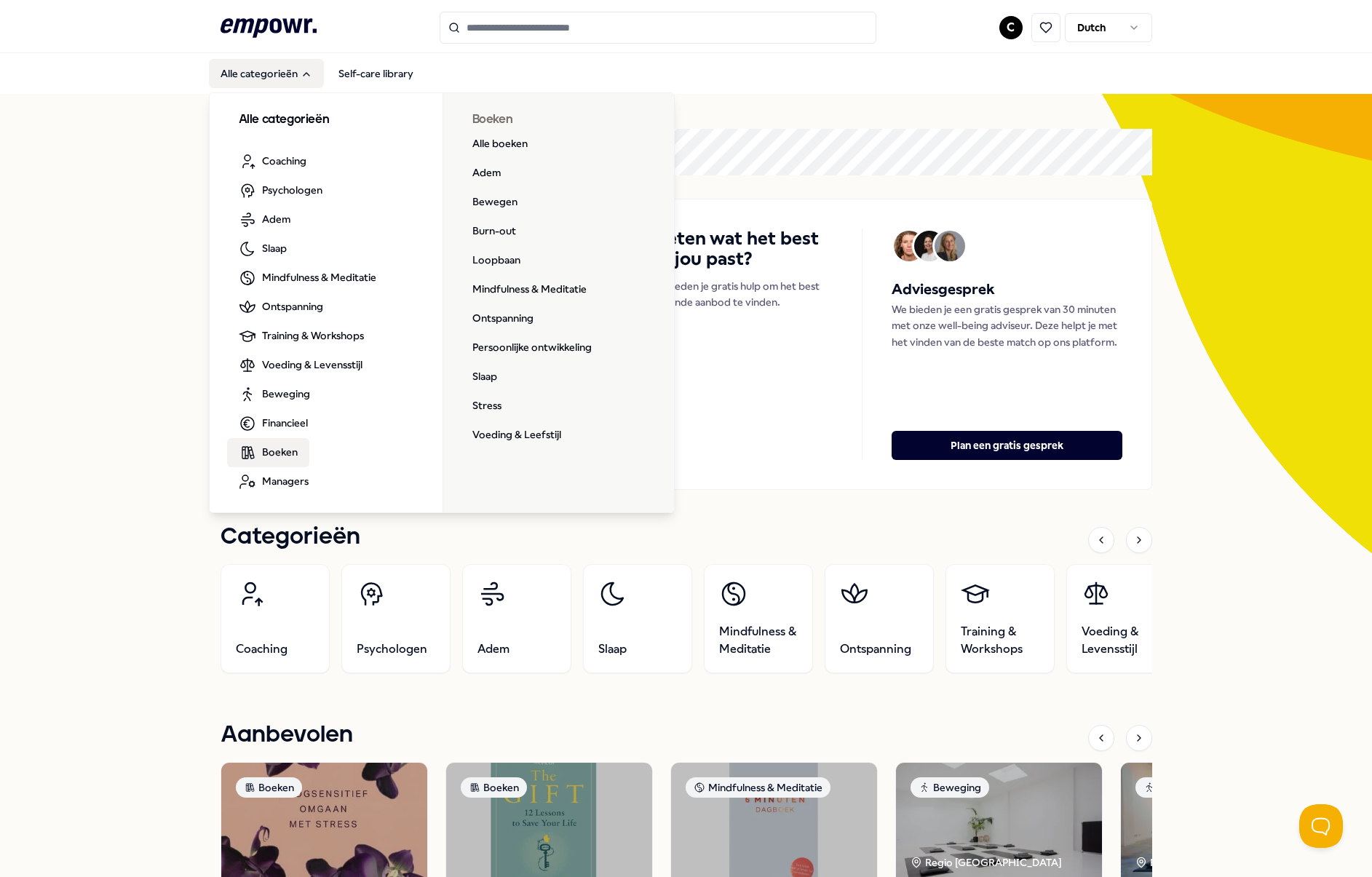
click at [277, 447] on span "Boeken" at bounding box center [280, 452] width 36 height 16
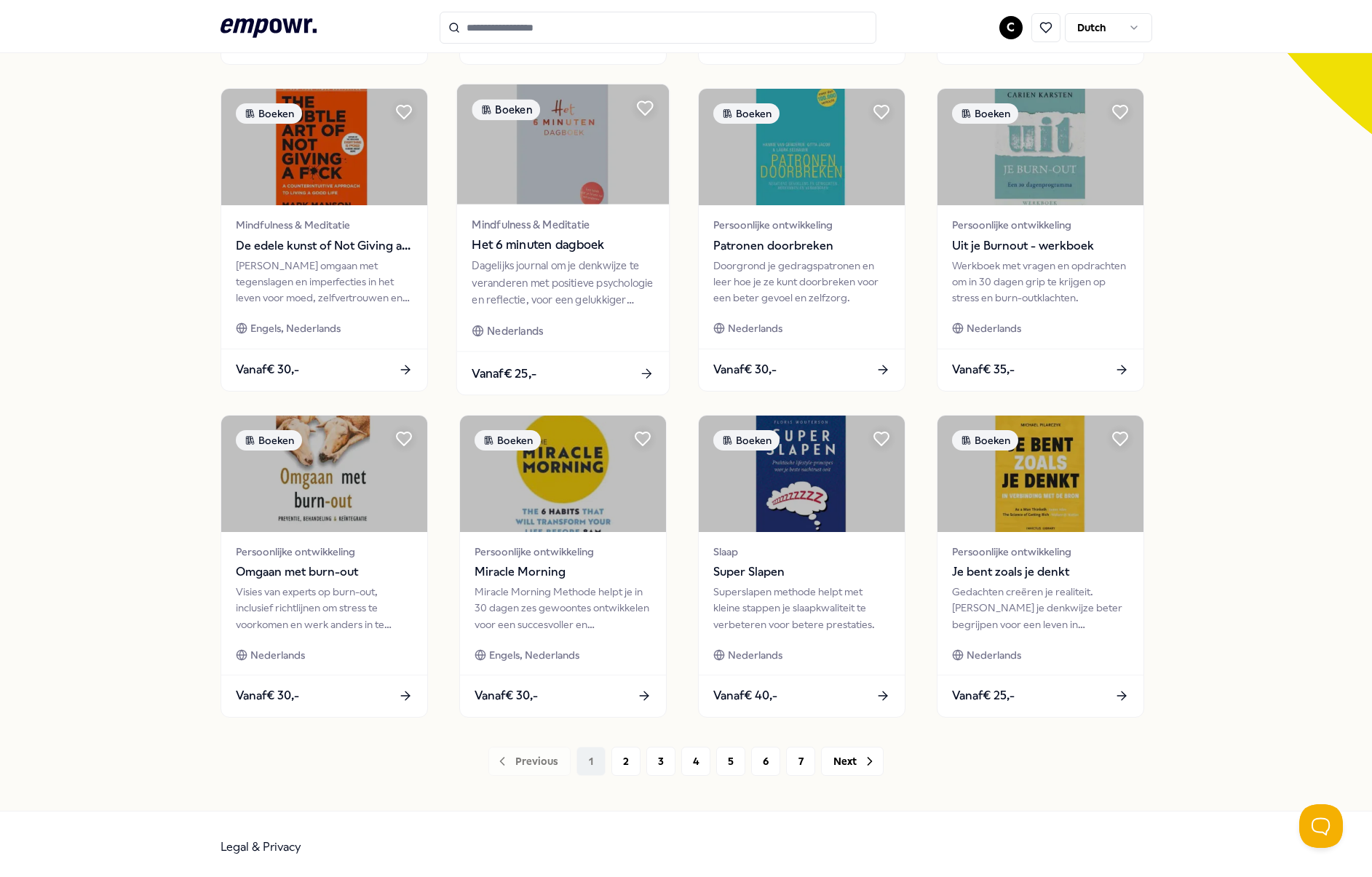
scroll to position [425, 0]
